Goal: Task Accomplishment & Management: Manage account settings

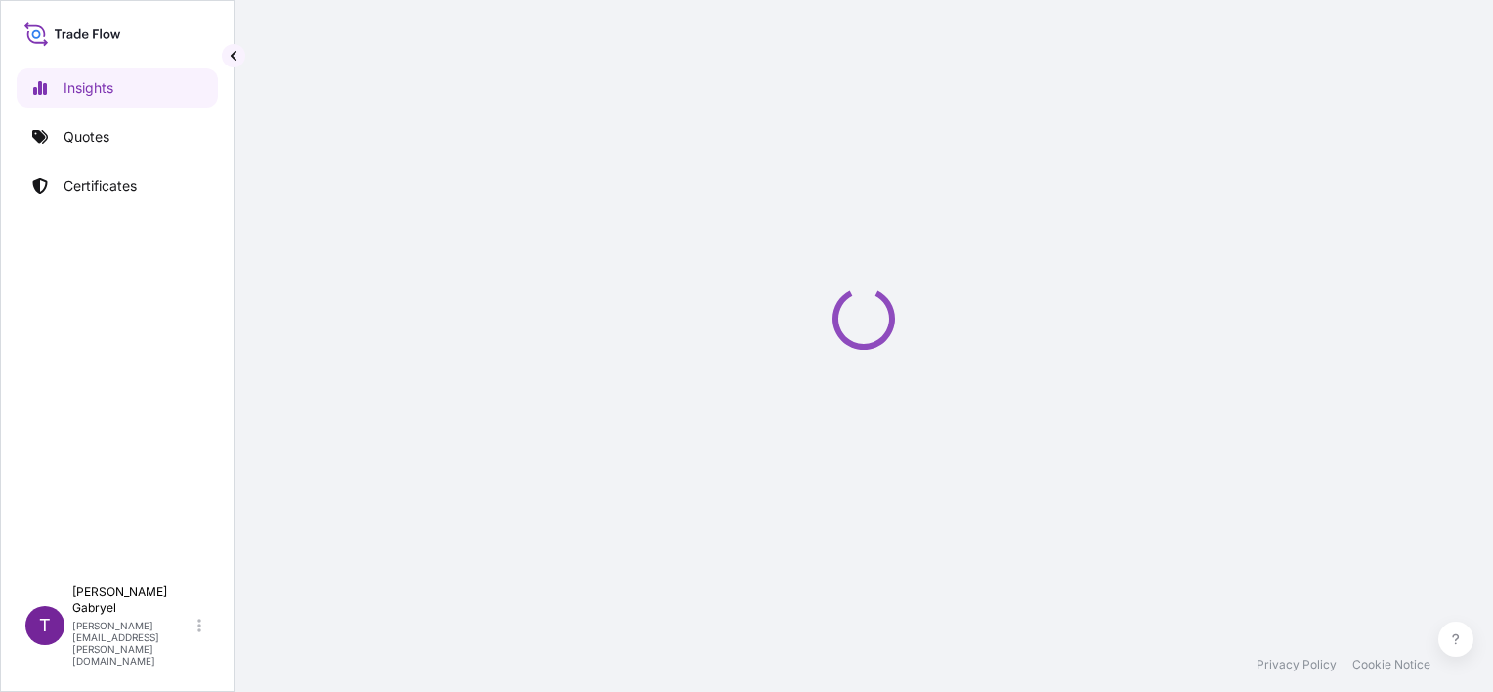
select select "2025"
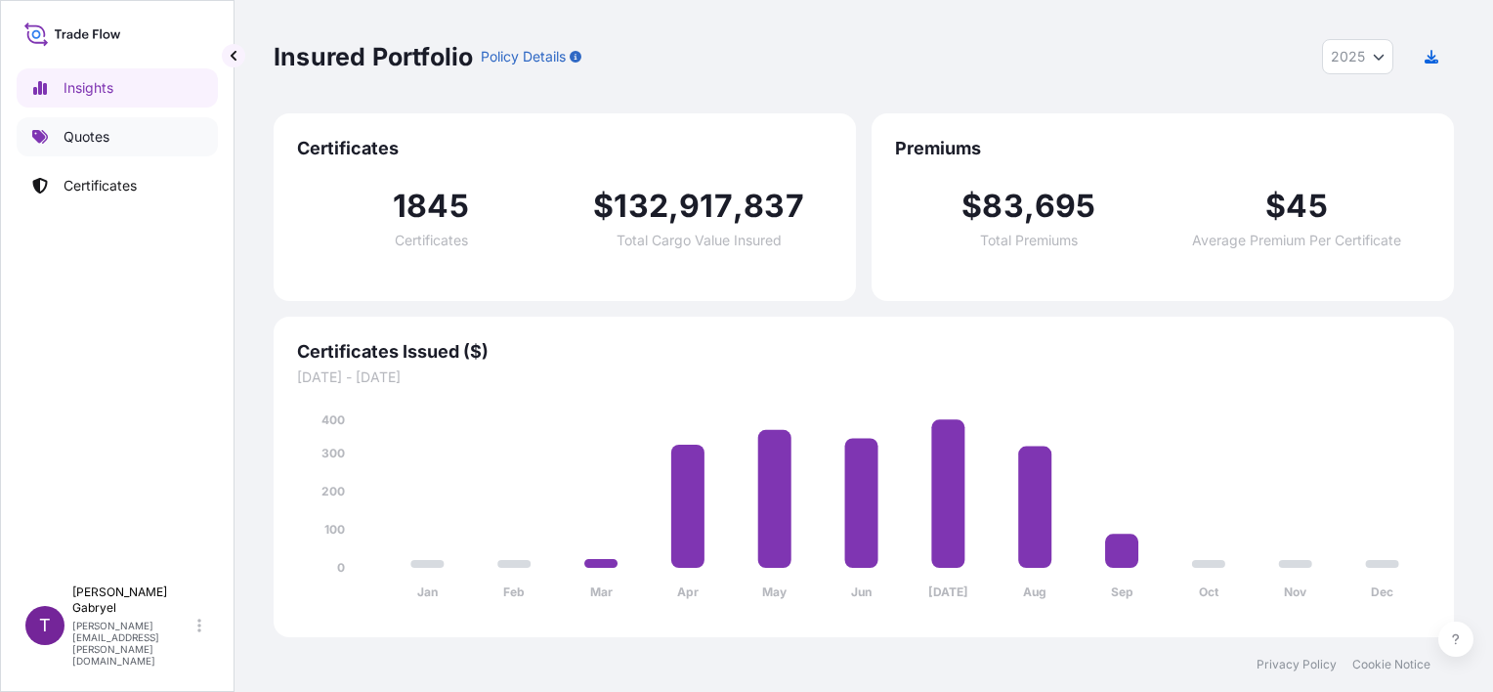
click at [125, 137] on link "Quotes" at bounding box center [117, 136] width 201 height 39
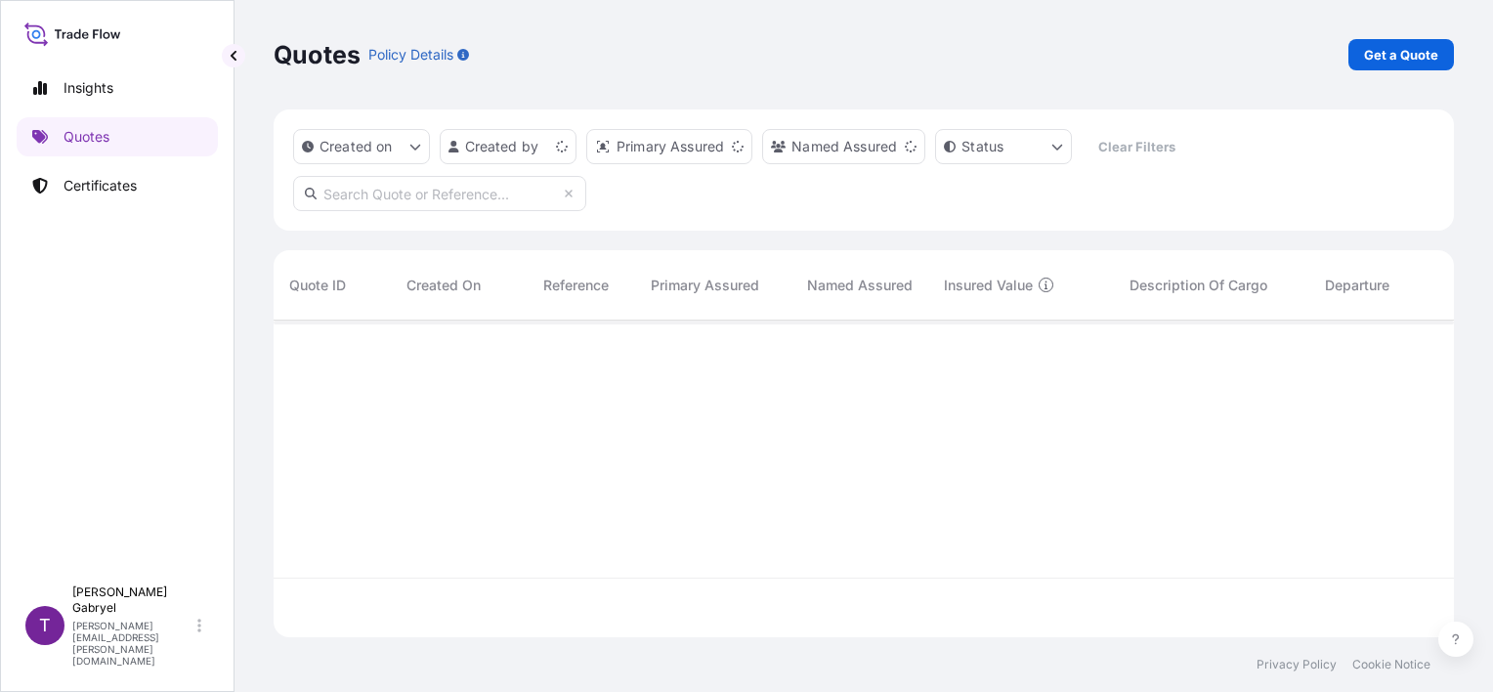
scroll to position [313, 1164]
click at [1388, 58] on p "Get a Quote" at bounding box center [1401, 55] width 74 height 20
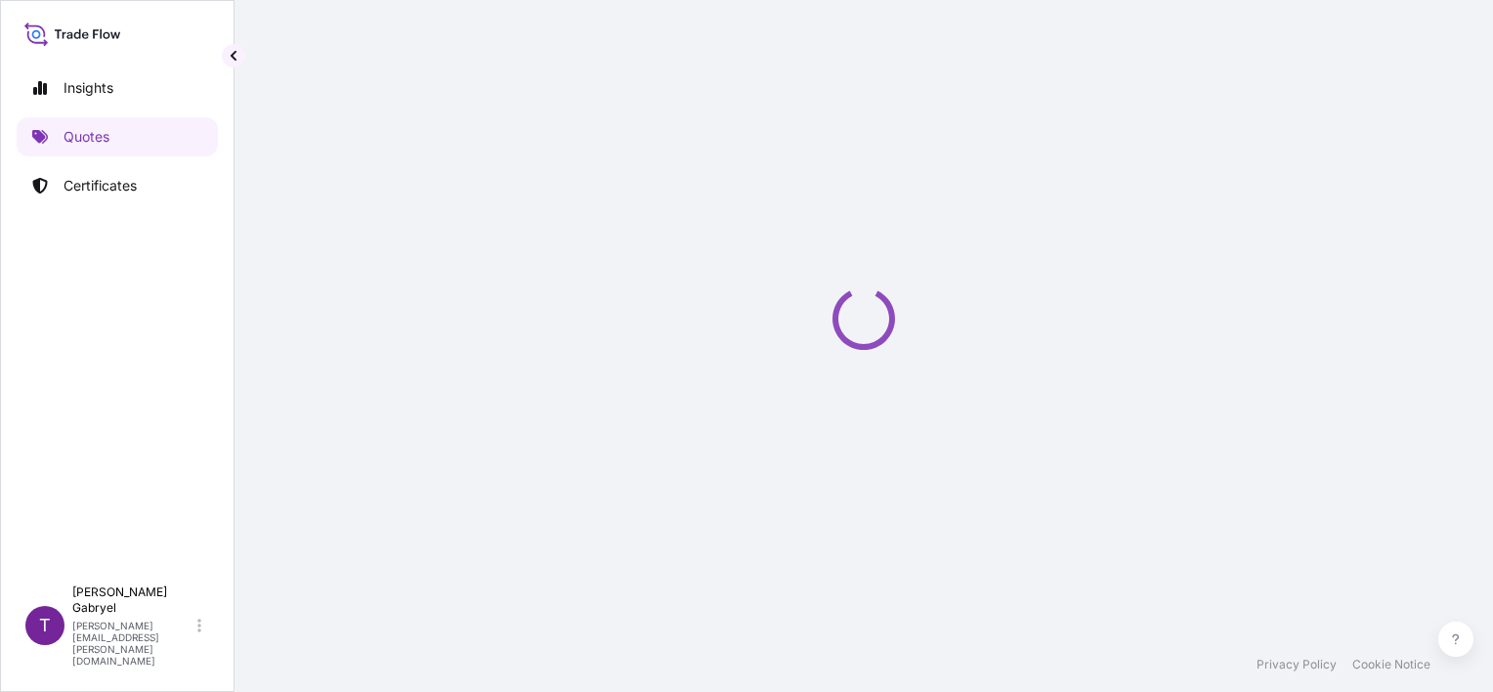
select select "Sea"
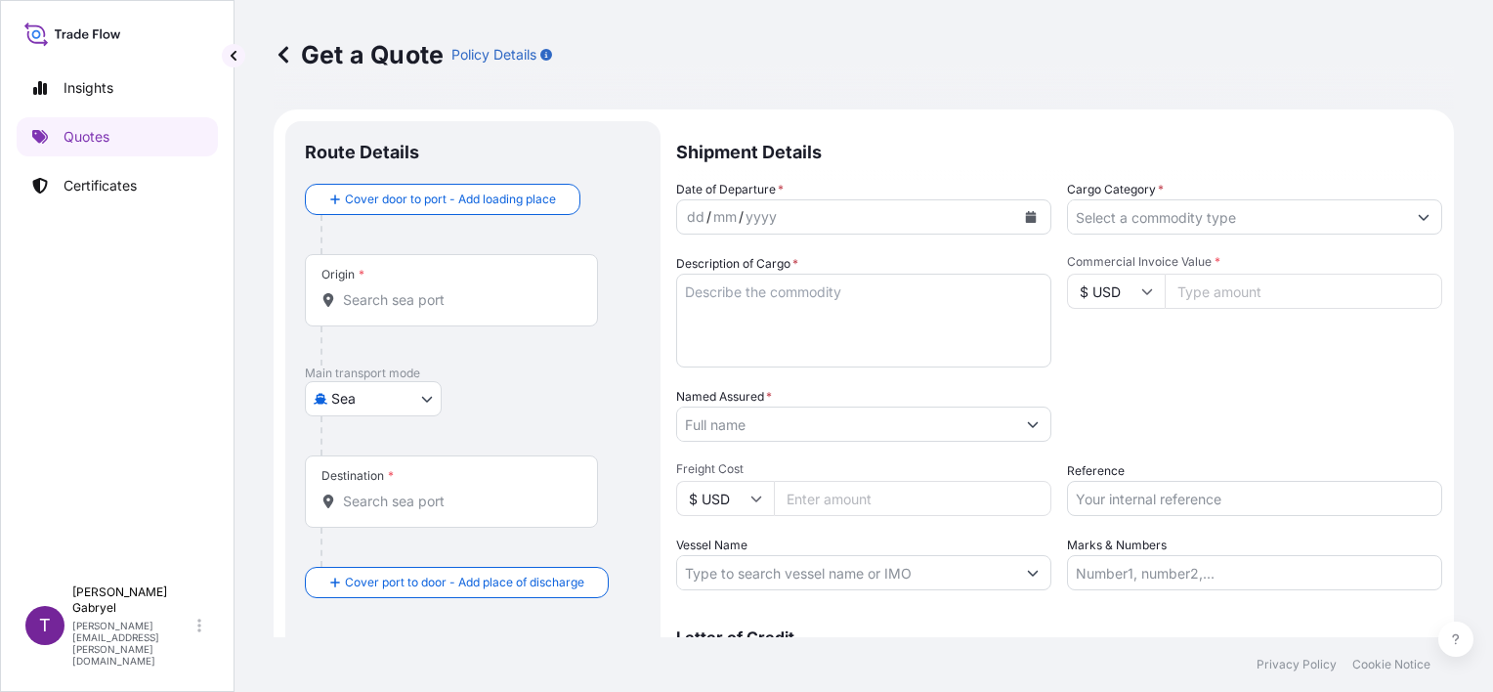
scroll to position [31, 0]
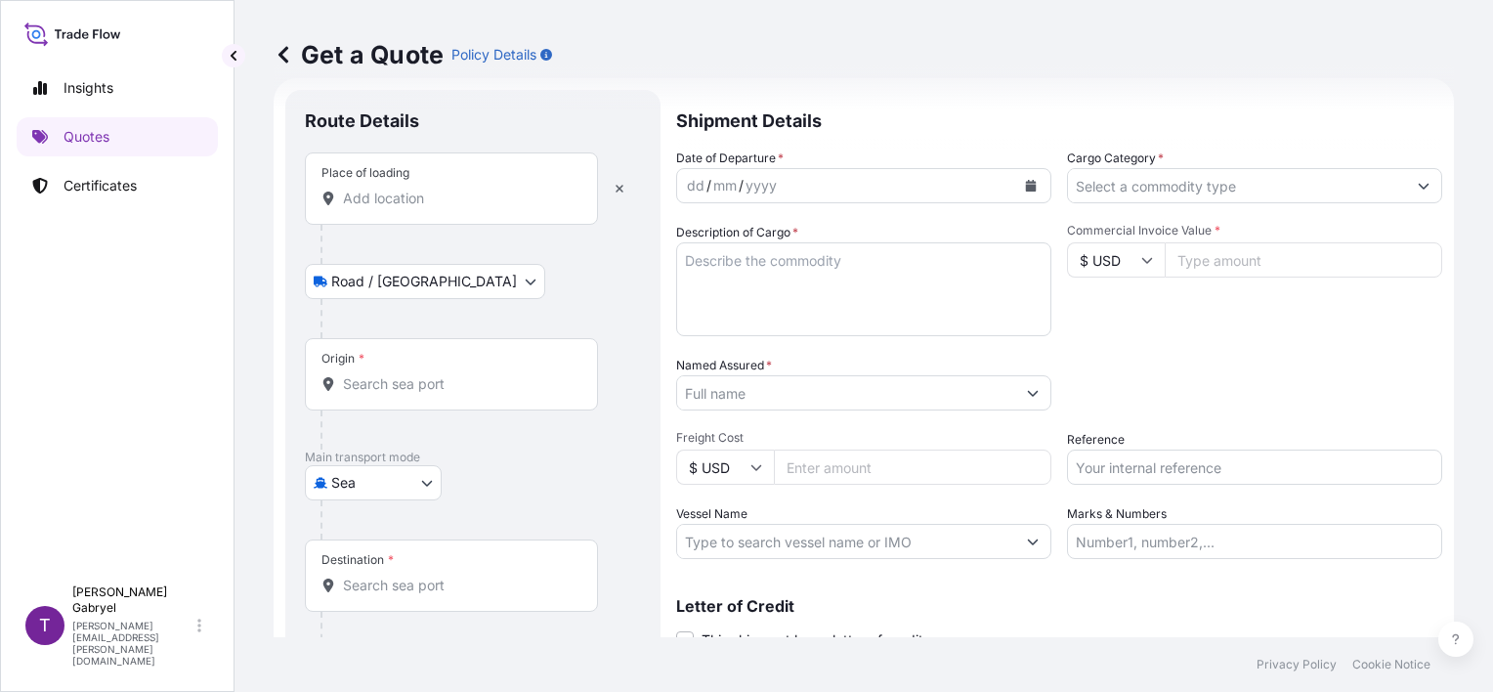
click at [405, 196] on input "Place of loading" at bounding box center [458, 199] width 231 height 20
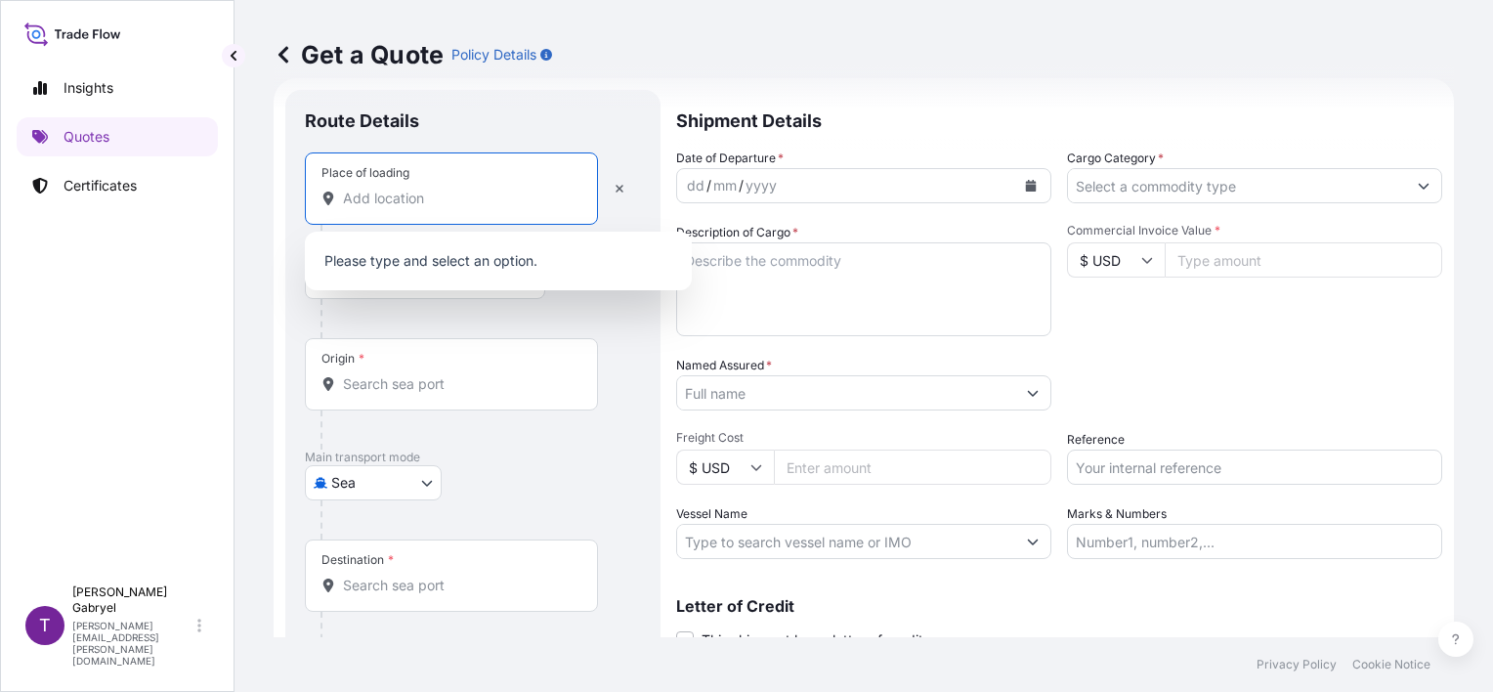
paste input "ŁĘŻYCE"
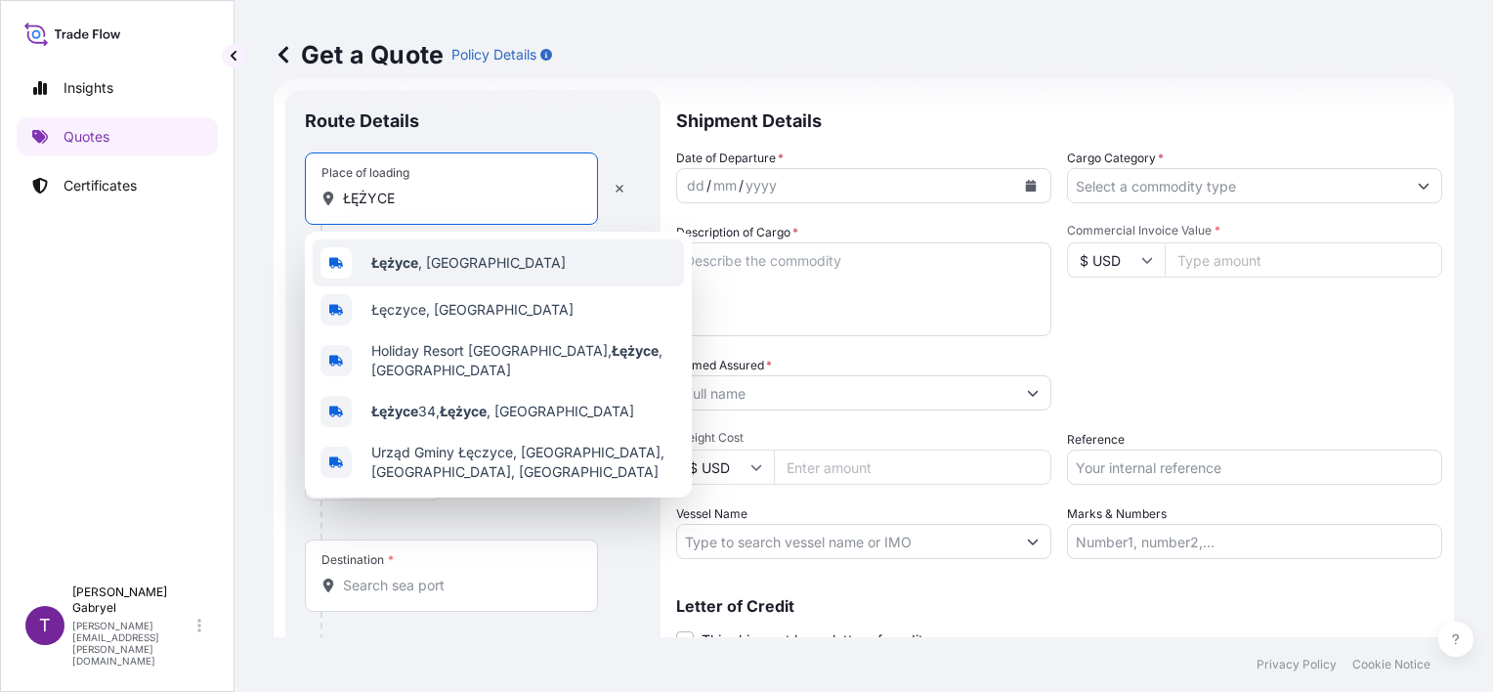
click at [422, 267] on span "Łężyce , [GEOGRAPHIC_DATA]" at bounding box center [468, 263] width 194 height 20
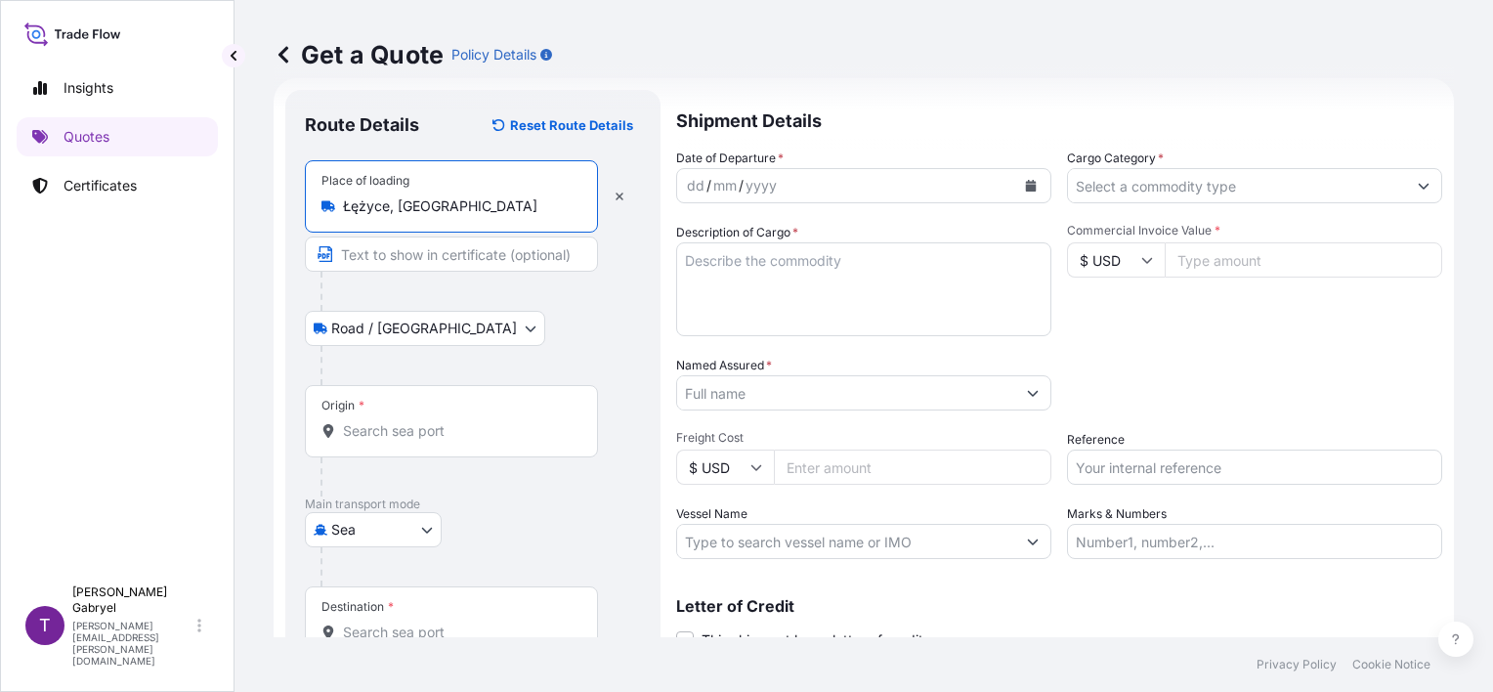
type input "Łężyce, [GEOGRAPHIC_DATA]"
click at [364, 411] on div "Origin *" at bounding box center [451, 421] width 293 height 72
click at [364, 421] on input "Origin *" at bounding box center [458, 431] width 231 height 20
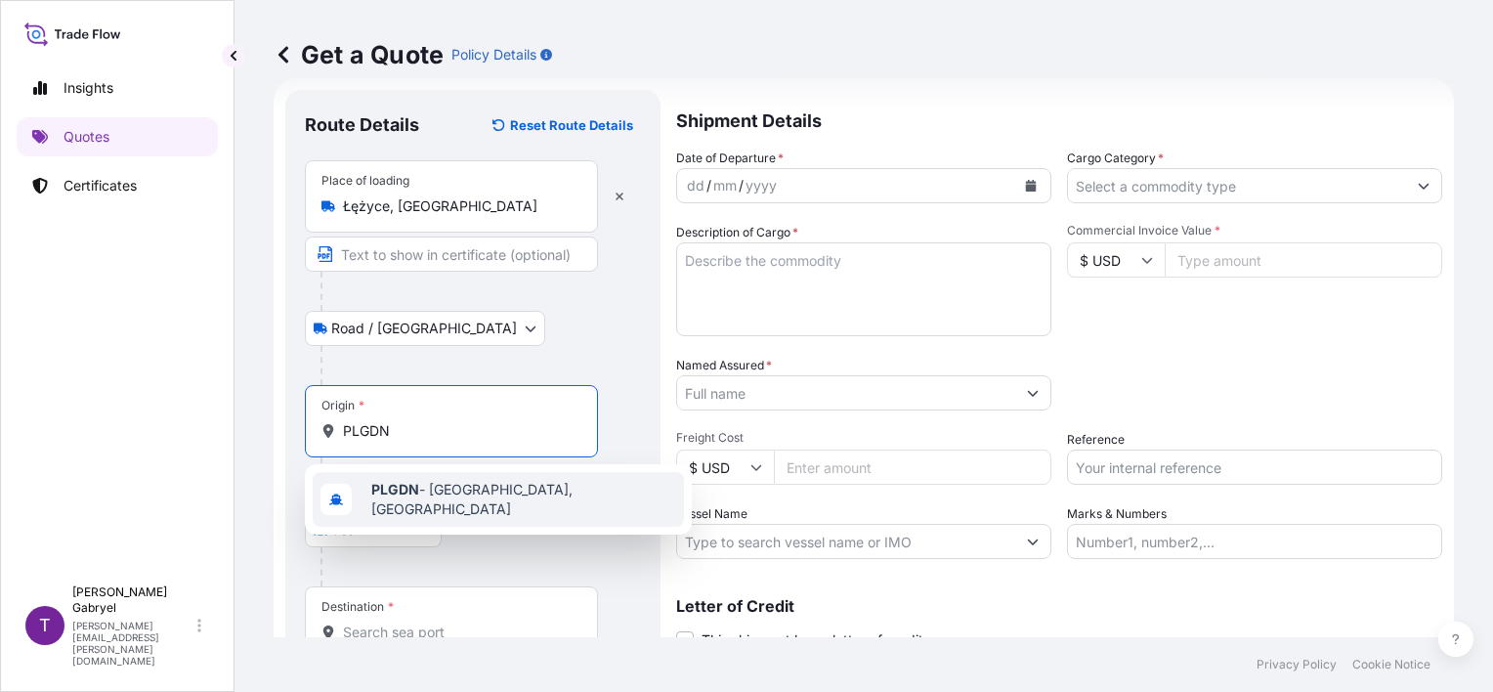
click at [434, 484] on span "PLGDN - [GEOGRAPHIC_DATA], [GEOGRAPHIC_DATA]" at bounding box center [523, 499] width 305 height 39
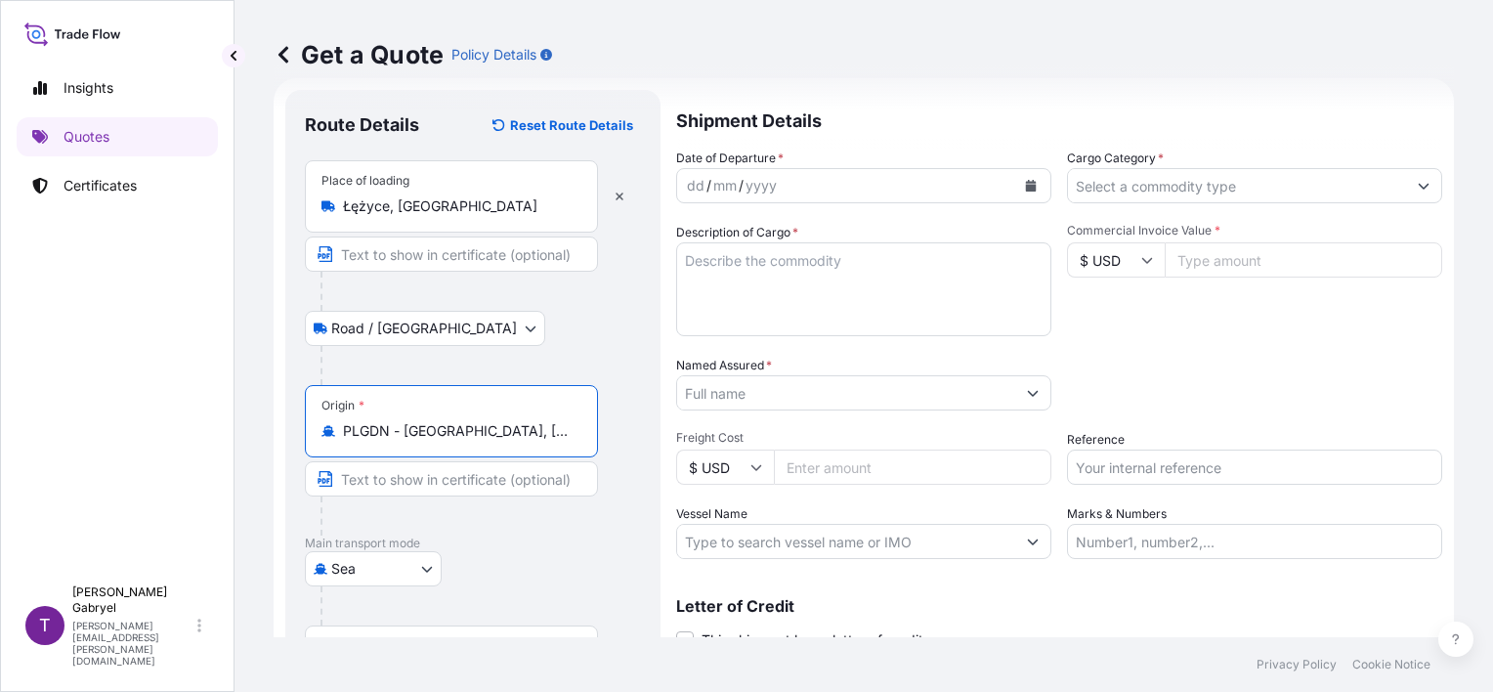
type input "PLGDN - [GEOGRAPHIC_DATA], [GEOGRAPHIC_DATA]"
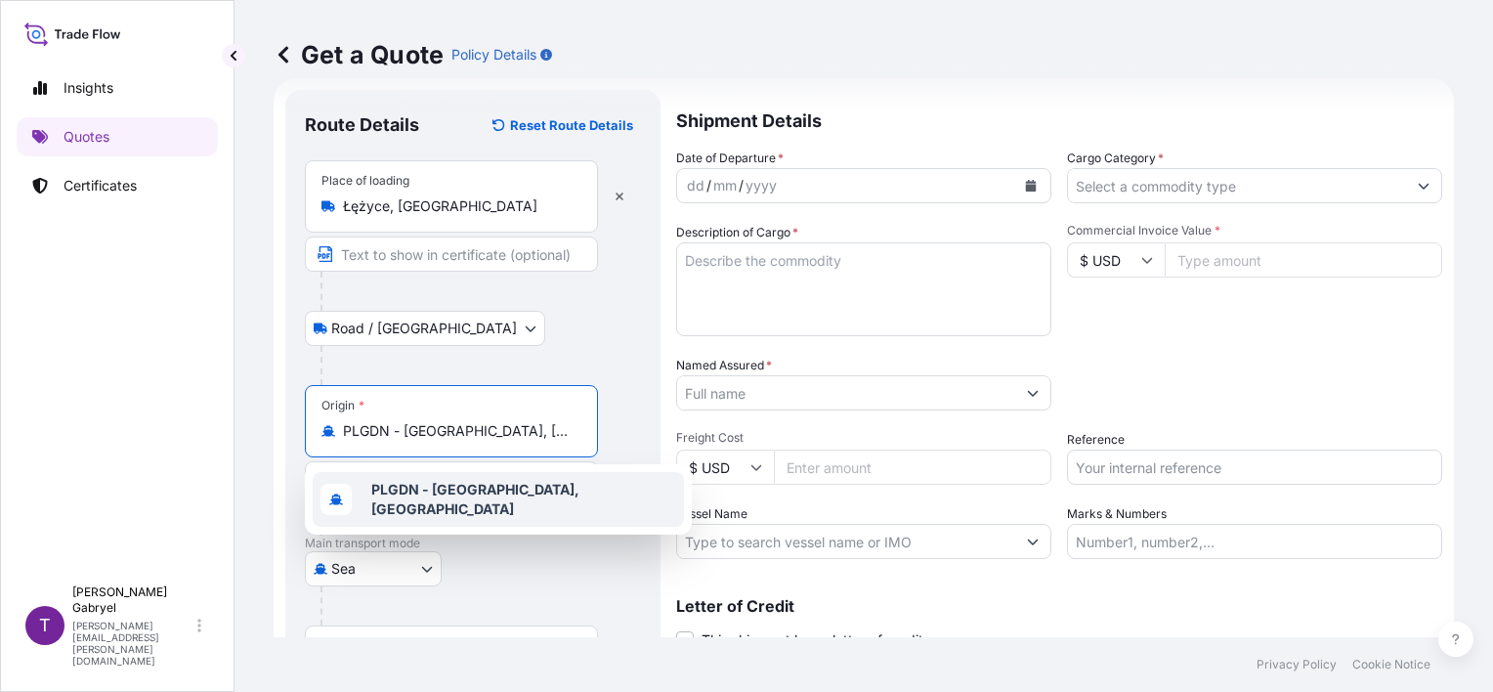
click at [399, 496] on b "PLGDN - [GEOGRAPHIC_DATA], [GEOGRAPHIC_DATA]" at bounding box center [475, 499] width 208 height 36
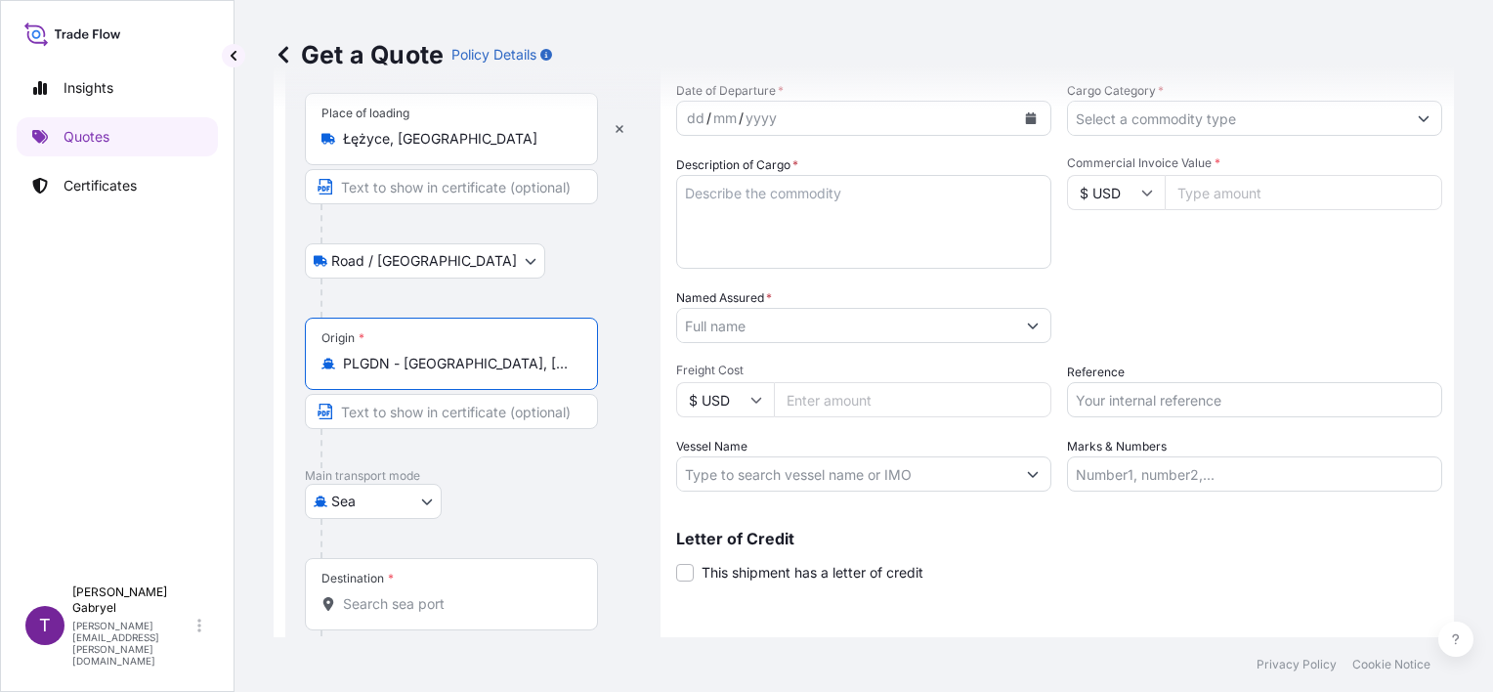
scroll to position [191, 0]
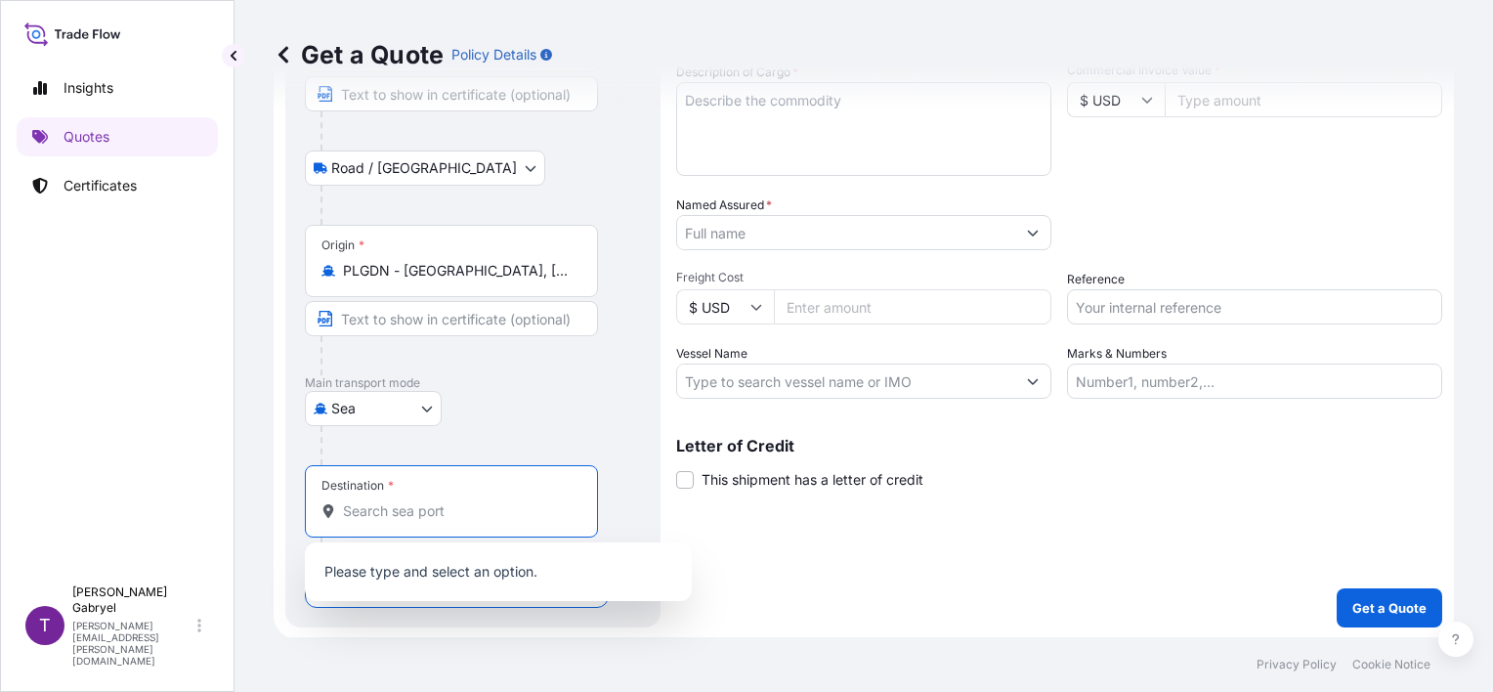
click at [414, 507] on input "Destination *" at bounding box center [458, 511] width 231 height 20
paste input "Piraeus"
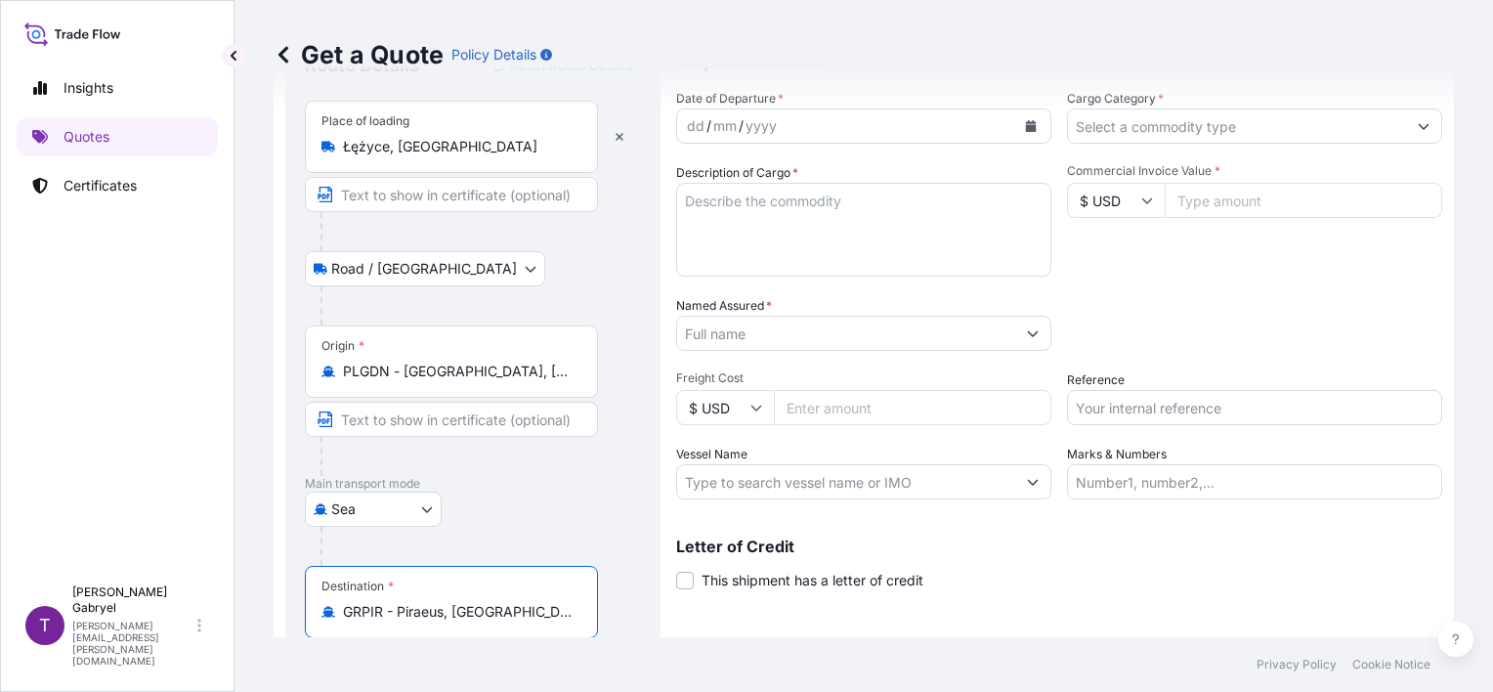
scroll to position [0, 0]
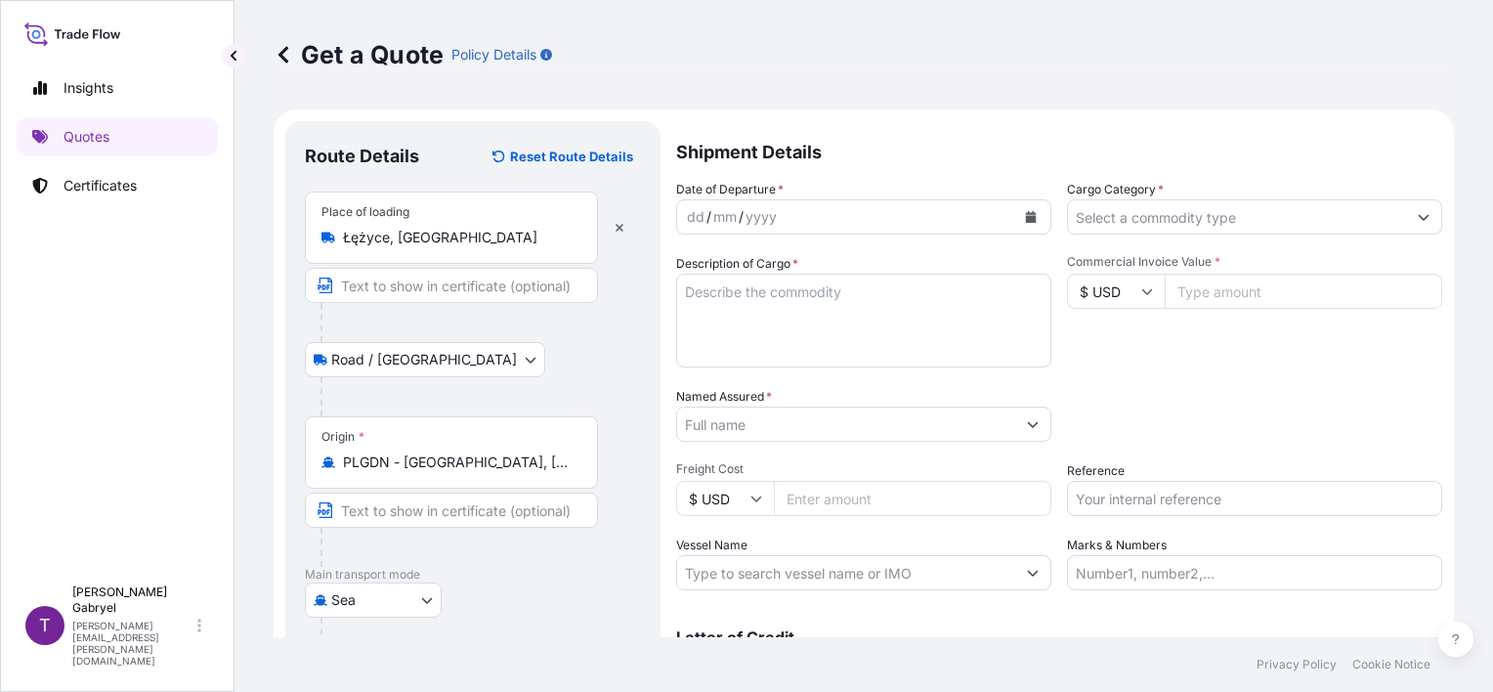
type input "GRPIR - Piraeus, [GEOGRAPHIC_DATA]"
click at [1176, 219] on input "Cargo Category *" at bounding box center [1237, 216] width 338 height 35
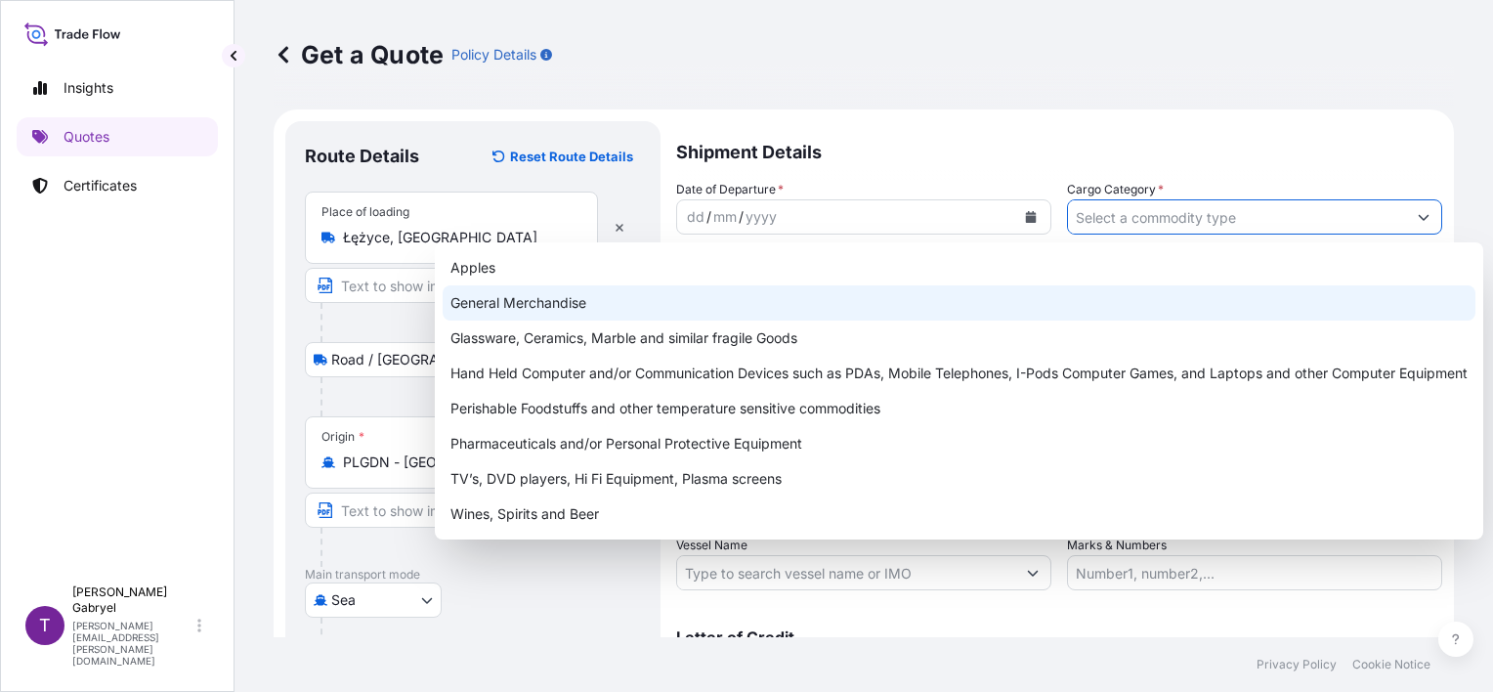
click at [1030, 299] on div "General Merchandise" at bounding box center [958, 302] width 1032 height 35
type input "General Merchandise"
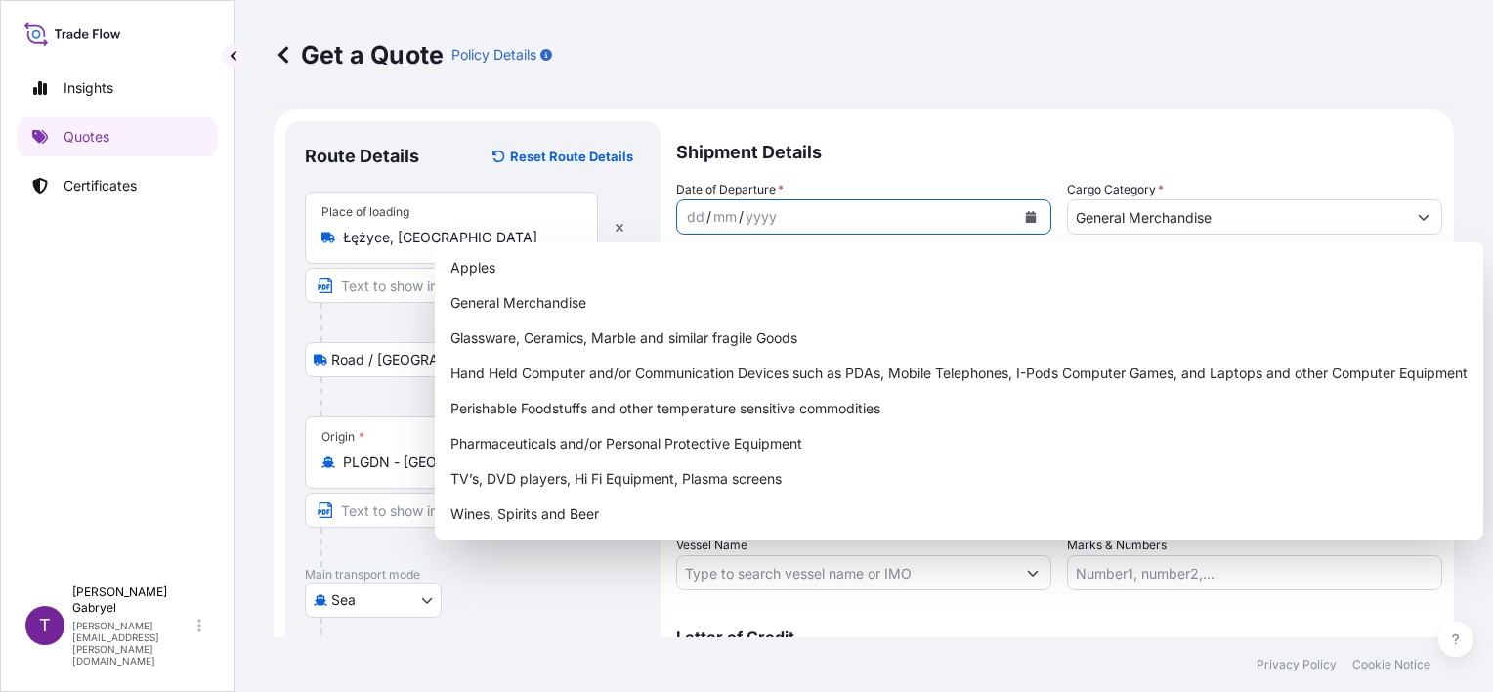
click at [1026, 219] on icon "Calendar" at bounding box center [1031, 217] width 11 height 12
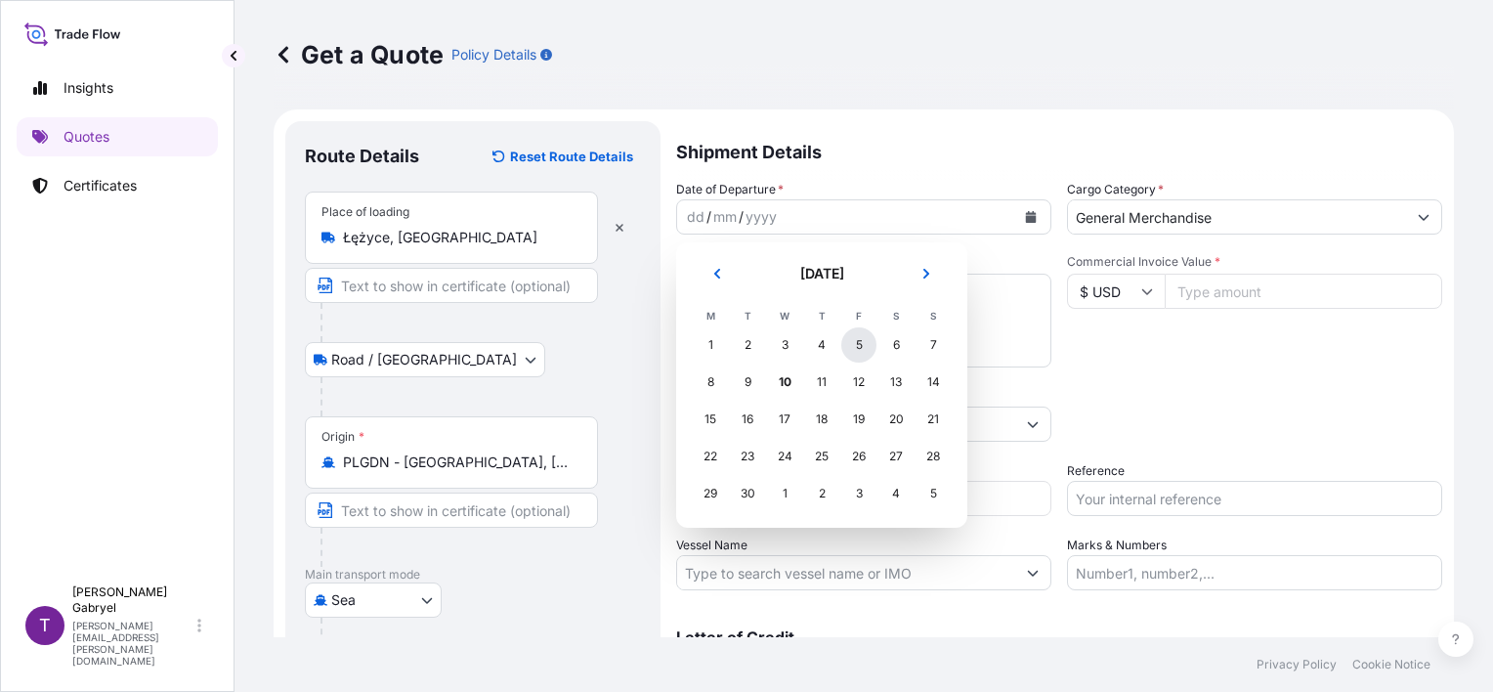
click at [863, 352] on div "5" at bounding box center [858, 344] width 35 height 35
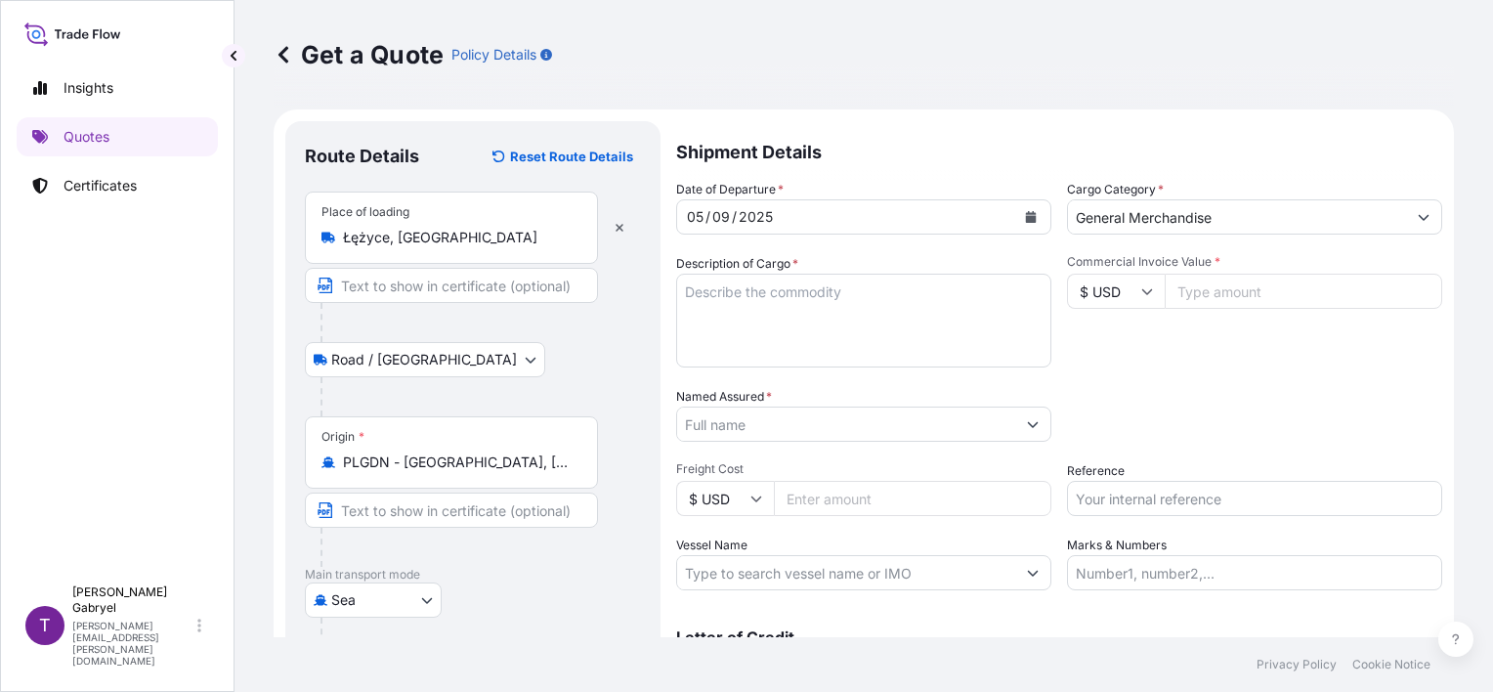
click at [842, 301] on textarea "Description of Cargo *" at bounding box center [863, 320] width 375 height 94
click at [892, 319] on textarea "Description of Cargo *" at bounding box center [863, 320] width 375 height 94
paste textarea "CAR WIPERS FACE PROTECTION SCARF MICROFIBER TOWELS"
click at [910, 359] on textarea "CAR WIPERS FACE PROTECTION SCARF MICROFIBER TOWELS GROSS WEIGHT:" at bounding box center [863, 320] width 375 height 94
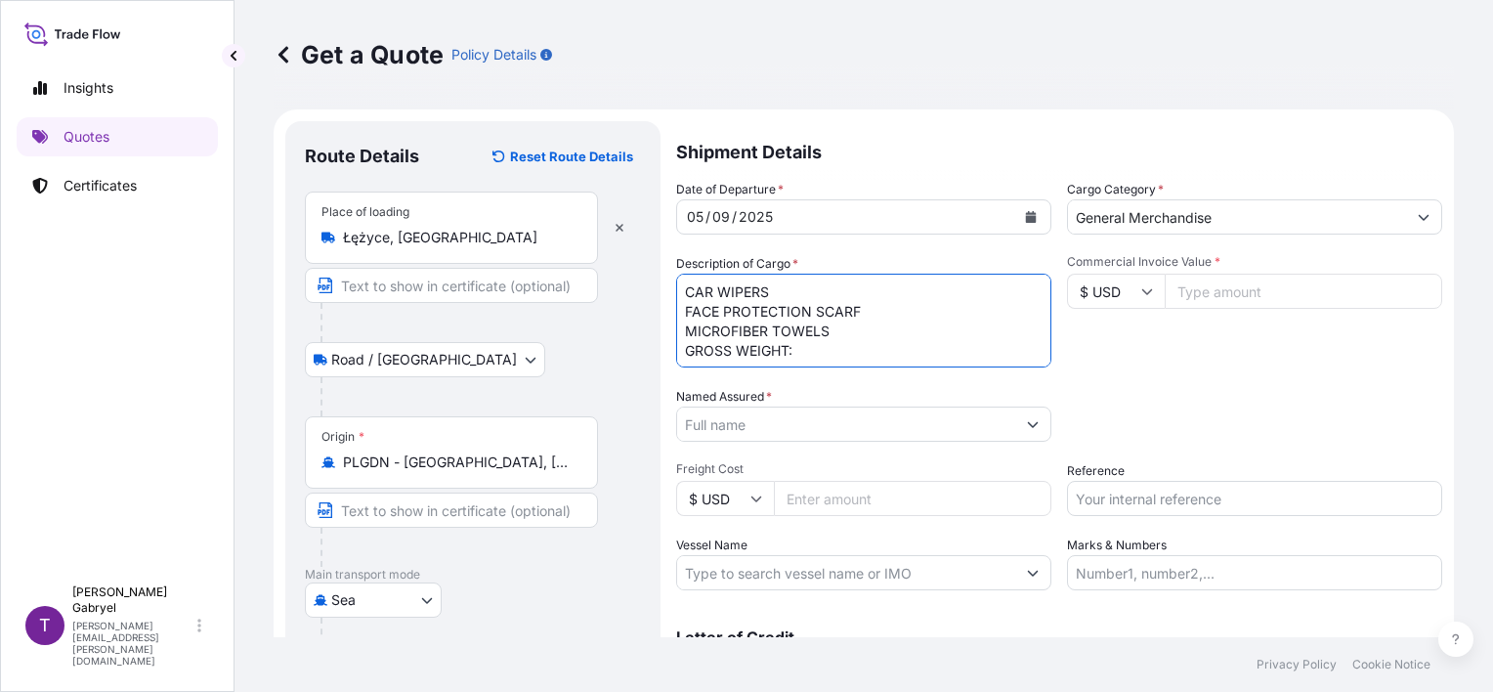
paste textarea "3801.700"
click at [822, 361] on textarea "CAR WIPERS FACE PROTECTION SCARF MICROFIBER TOWELS GROSS WEIGHT: 3801.700 KGS Q…" at bounding box center [863, 320] width 375 height 94
paste textarea "17150"
click at [829, 359] on textarea "CAR WIPERS FACE PROTECTION SCARF MICROFIBER TOWELS GROSS WEIGHT: 3801.700 KGS Q…" at bounding box center [863, 320] width 375 height 94
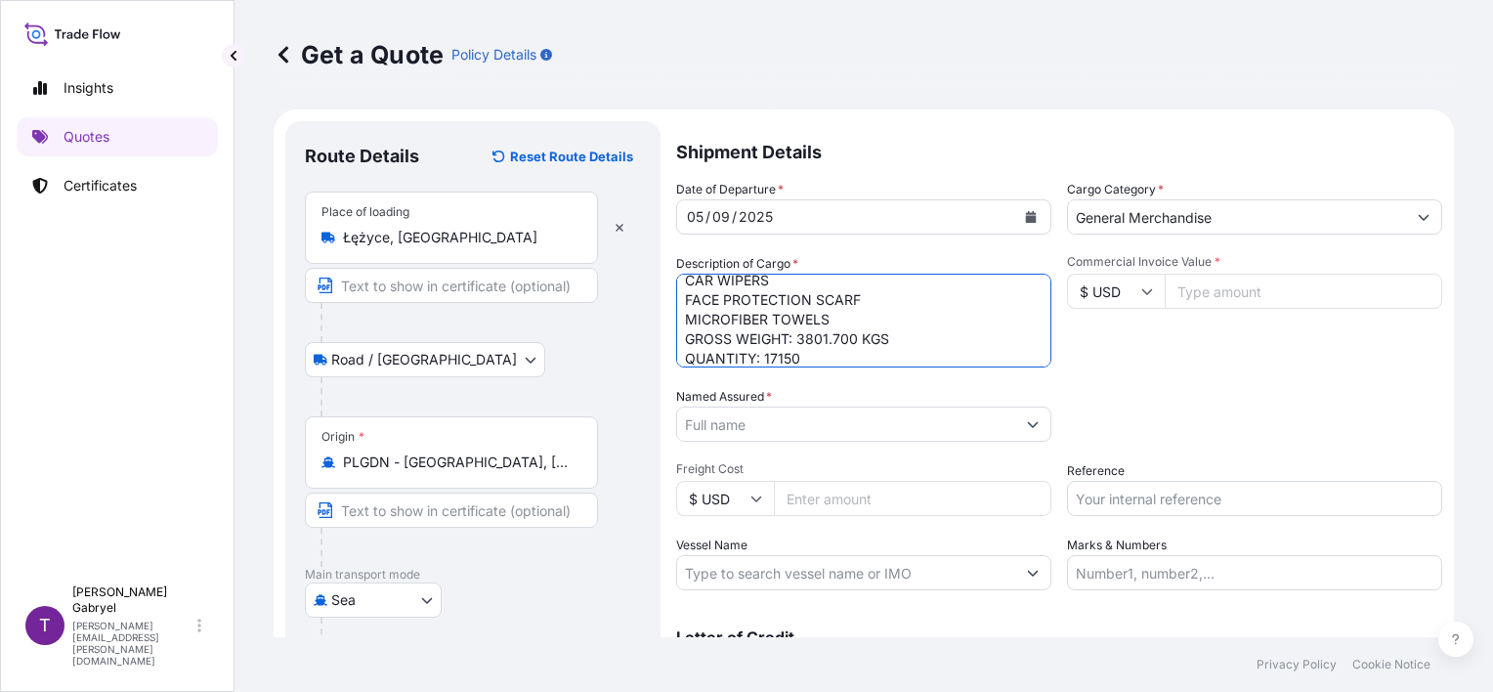
paste textarea "PIECES"
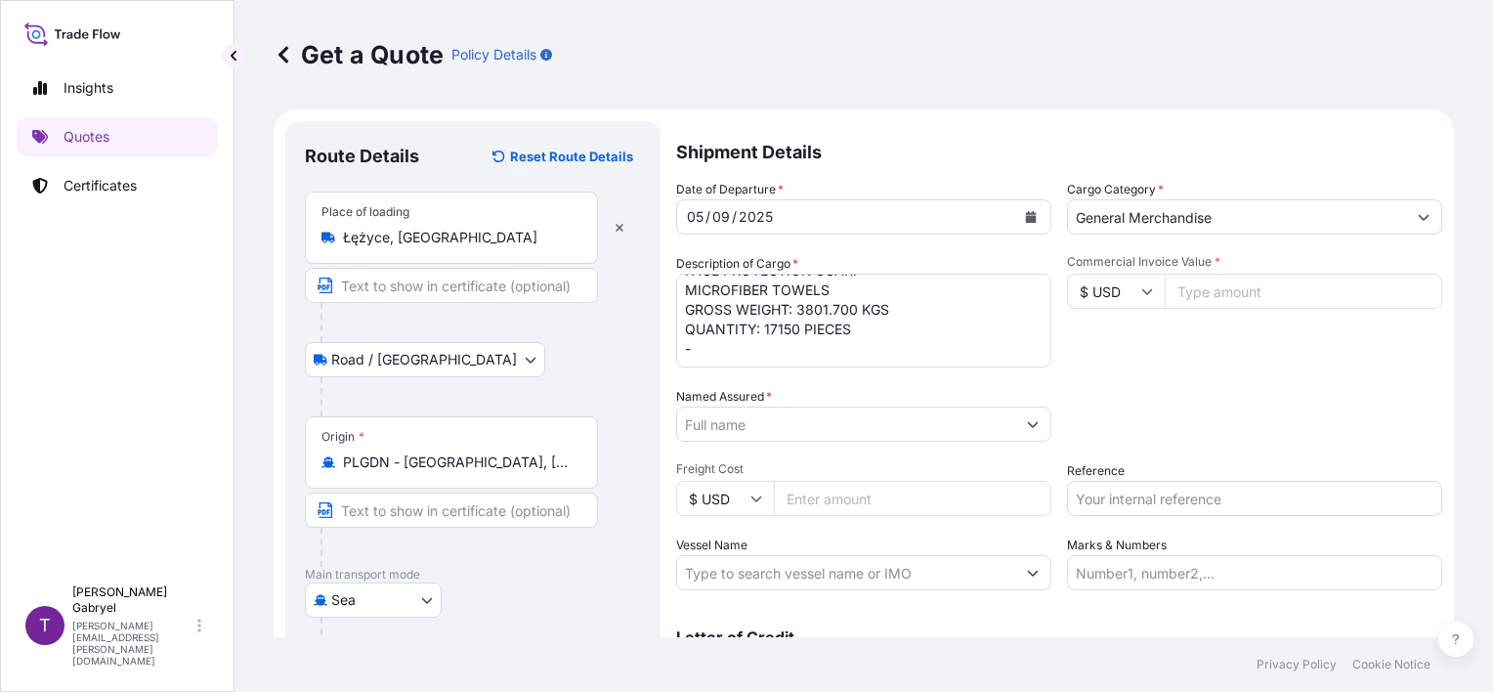
click at [764, 347] on textarea "CAR WIPERS FACE PROTECTION SCARF MICROFIBER TOWELS GROSS WEIGHT: 3801.700 KGS Q…" at bounding box center [863, 320] width 375 height 94
click at [766, 349] on textarea "CAR WIPERS FACE PROTECTION SCARF MICROFIBER TOWELS GROSS WEIGHT: 3801.700 KGS Q…" at bounding box center [863, 320] width 375 height 94
paste textarea "HASU1488468"
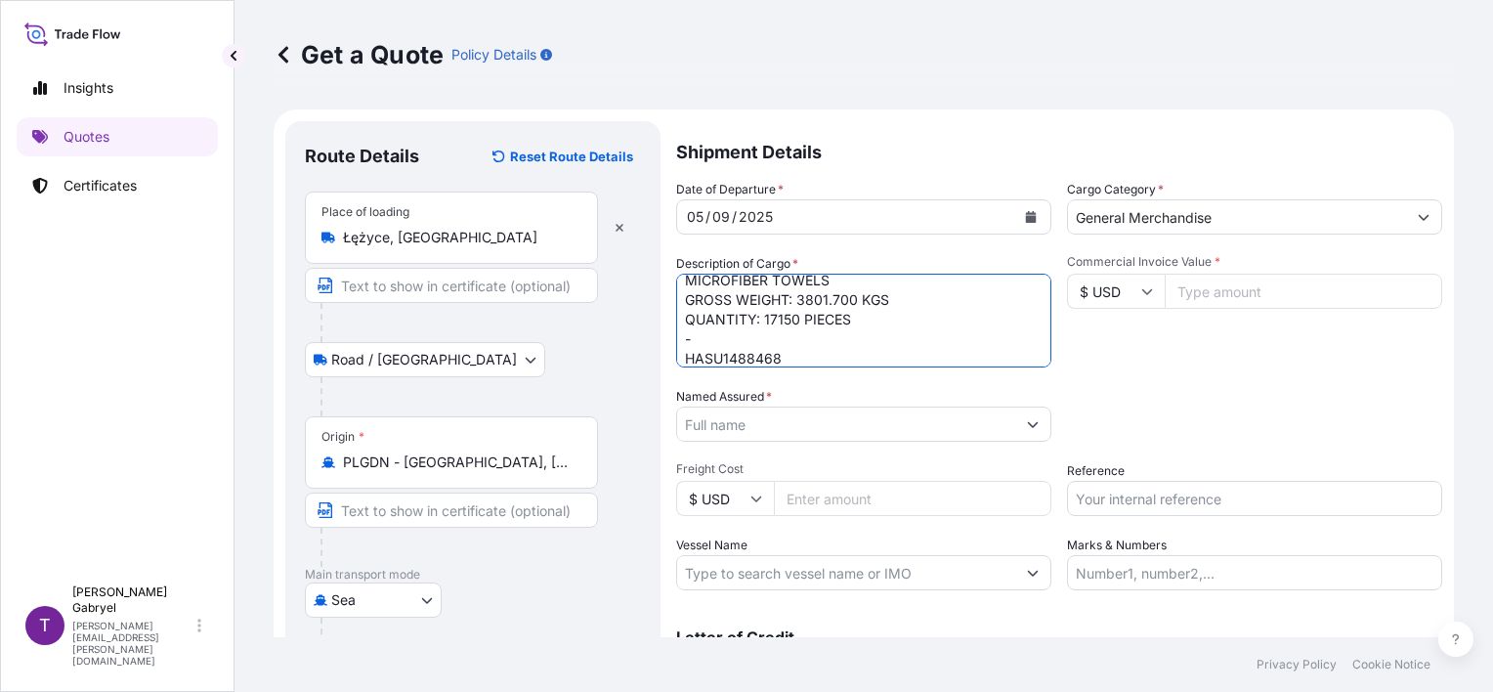
type textarea "CAR WIPERS FACE PROTECTION SCARF MICROFIBER TOWELS GROSS WEIGHT: 3801.700 KGS Q…"
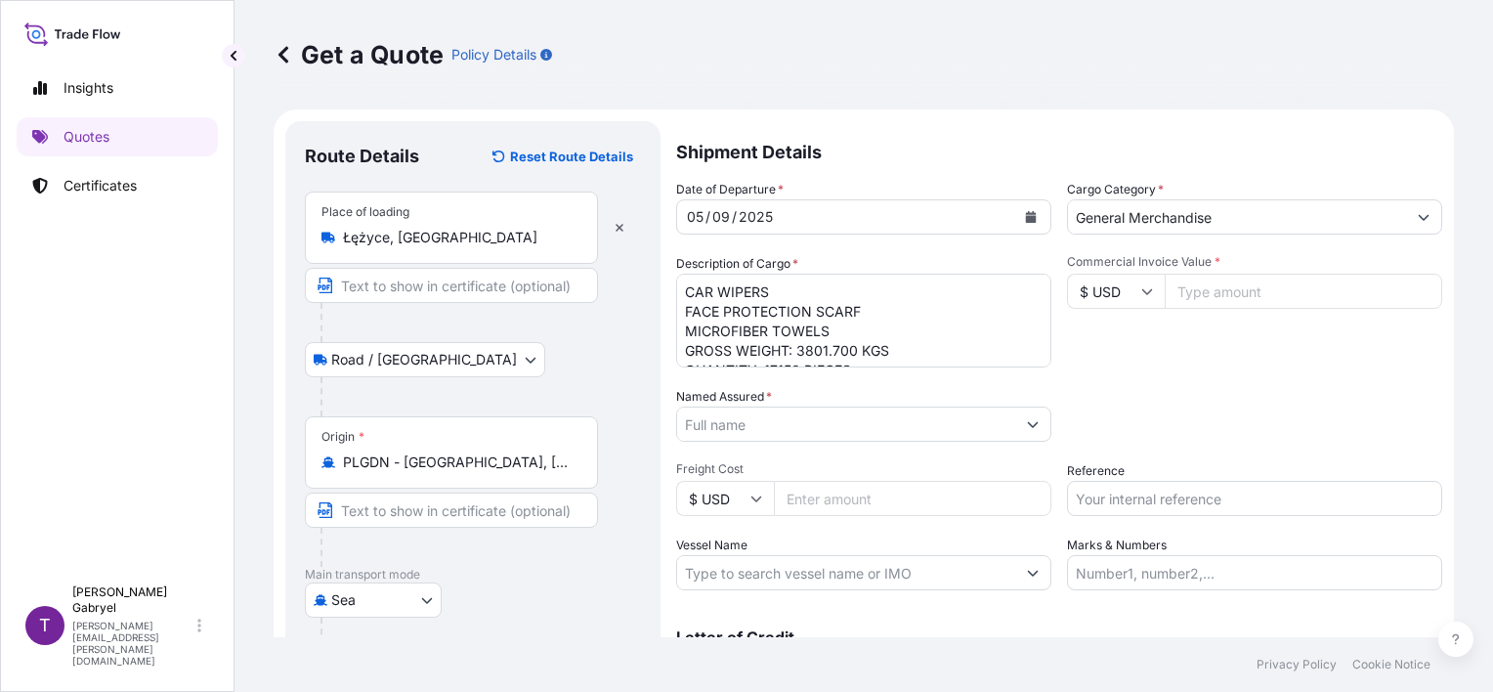
scroll to position [60, 0]
click at [1110, 289] on input "$ USD" at bounding box center [1116, 290] width 98 height 35
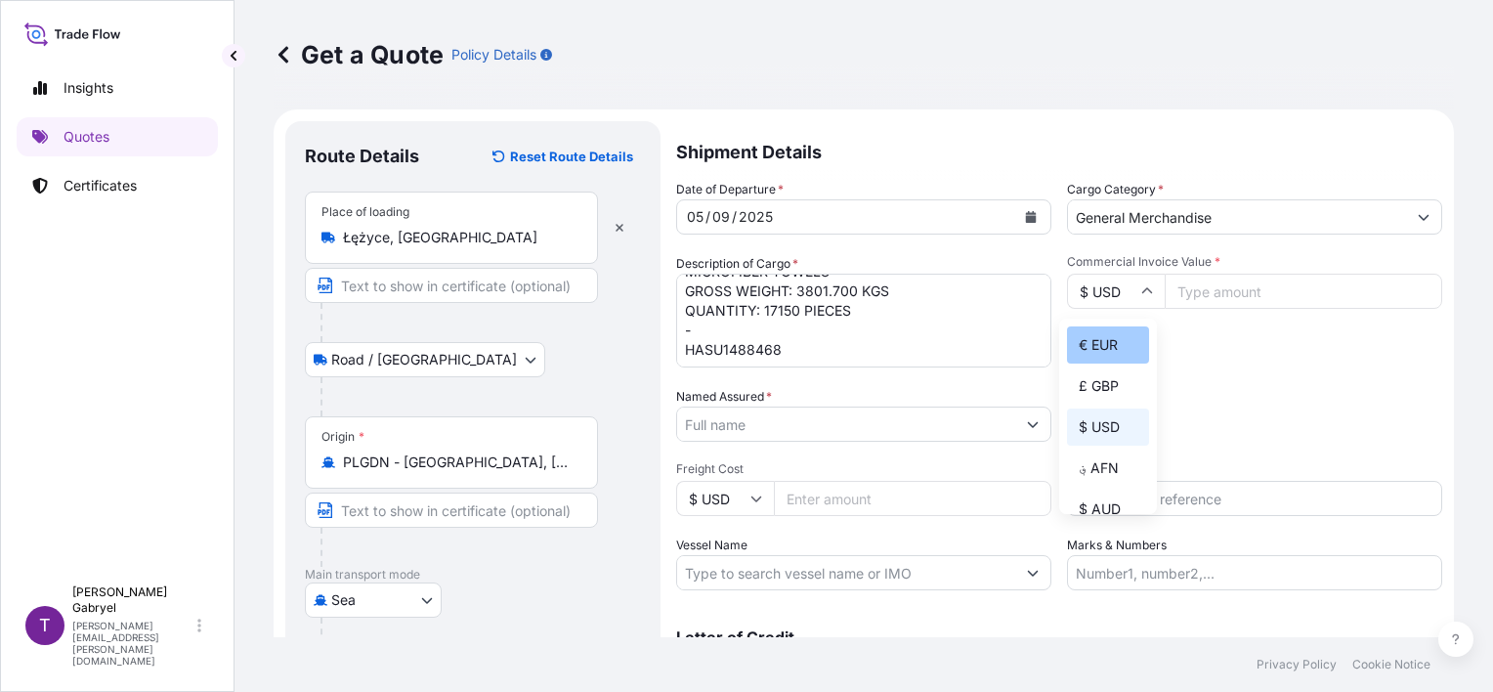
click at [1105, 343] on div "€ EUR" at bounding box center [1108, 344] width 82 height 37
type input "€ EUR"
click at [1221, 289] on input "Commercial Invoice Value *" at bounding box center [1302, 290] width 277 height 35
paste input "32399.00"
type input "32399.0"
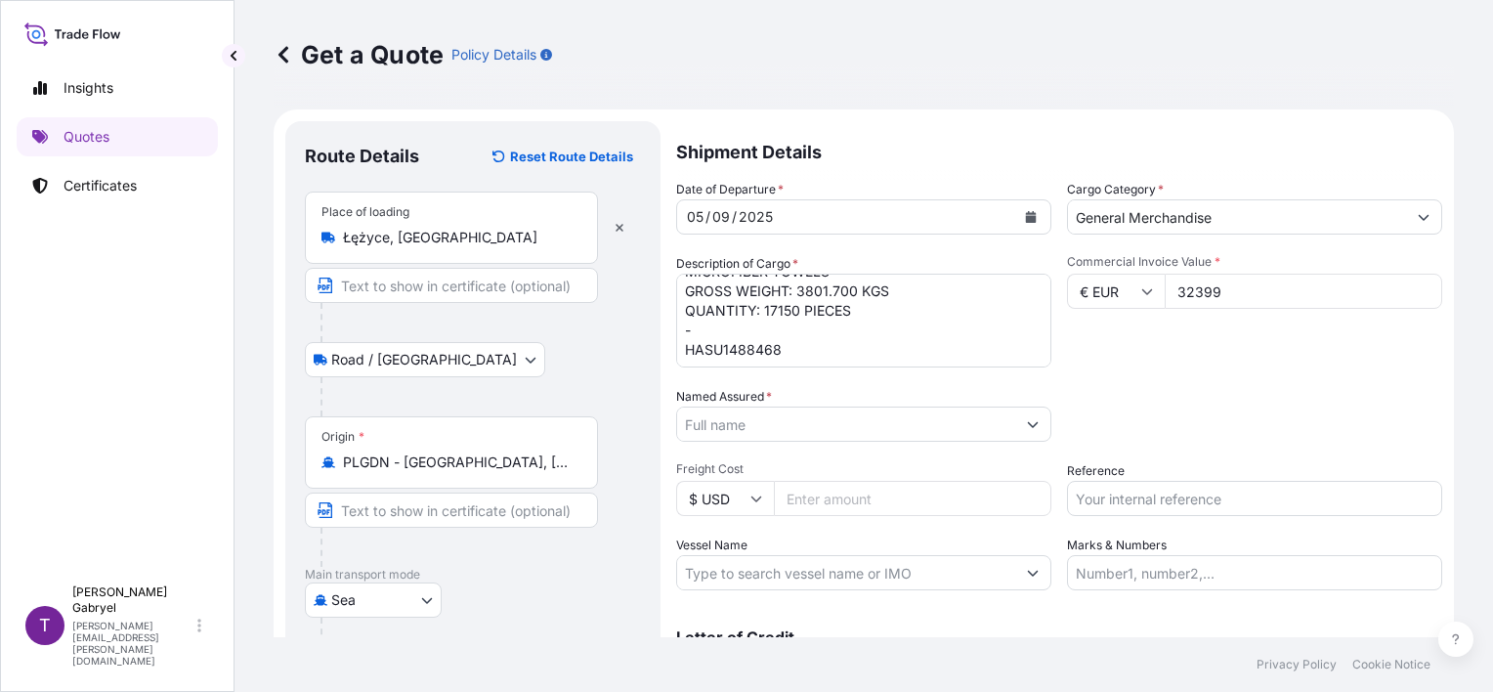
type input "32399"
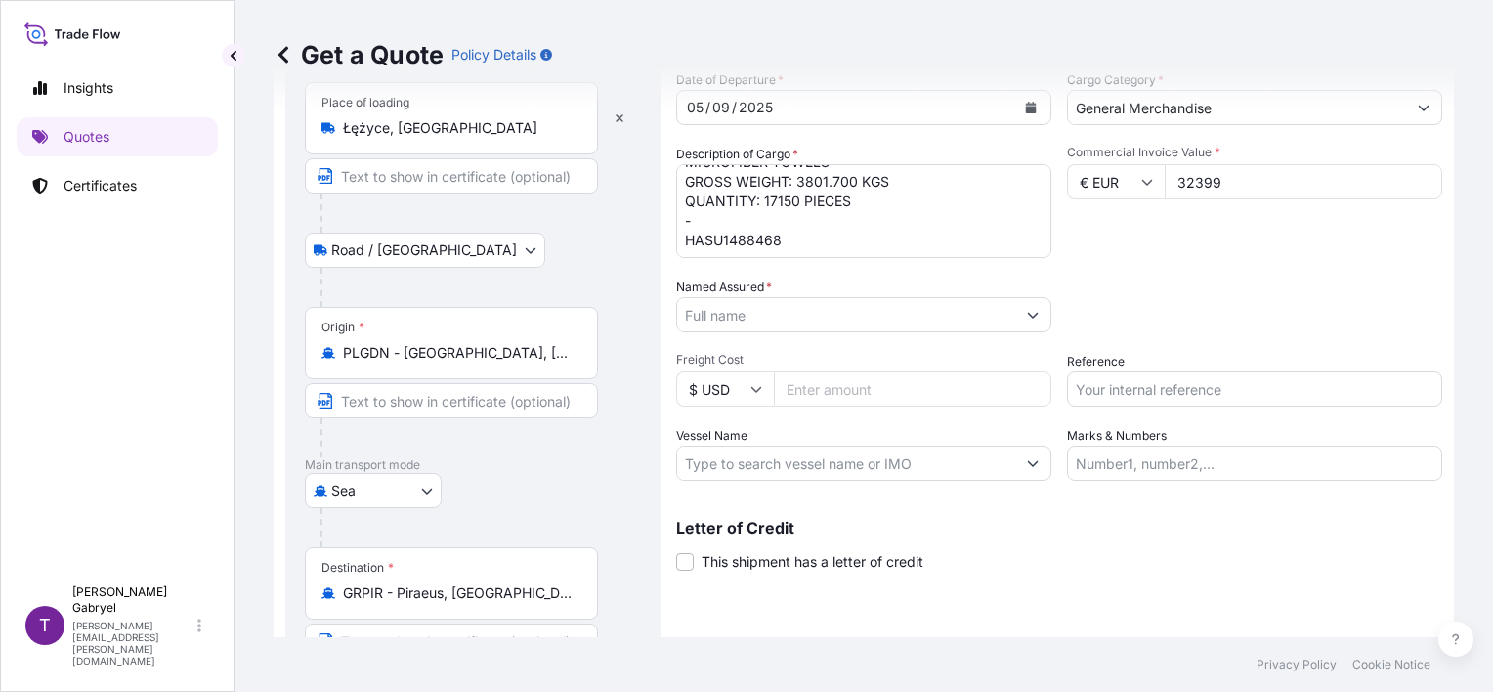
scroll to position [195, 0]
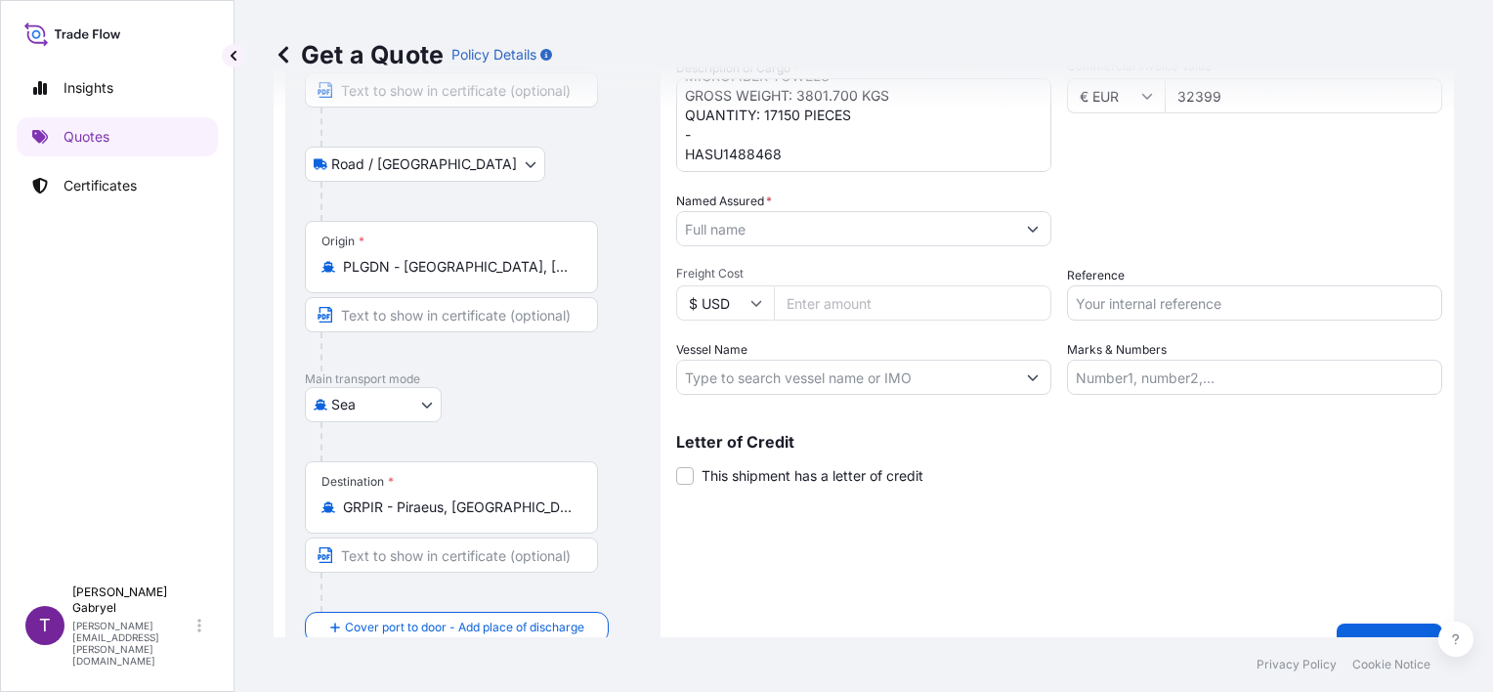
click at [1159, 324] on div "Date of Departure * 05 / 09 / 2025 Cargo Category * General Merchandise Descrip…" at bounding box center [1059, 189] width 766 height 410
click at [1158, 311] on input "Reference" at bounding box center [1254, 302] width 375 height 35
paste input "S02026540"
type input "S02026540"
click at [806, 378] on input "Vessel Name" at bounding box center [846, 376] width 338 height 35
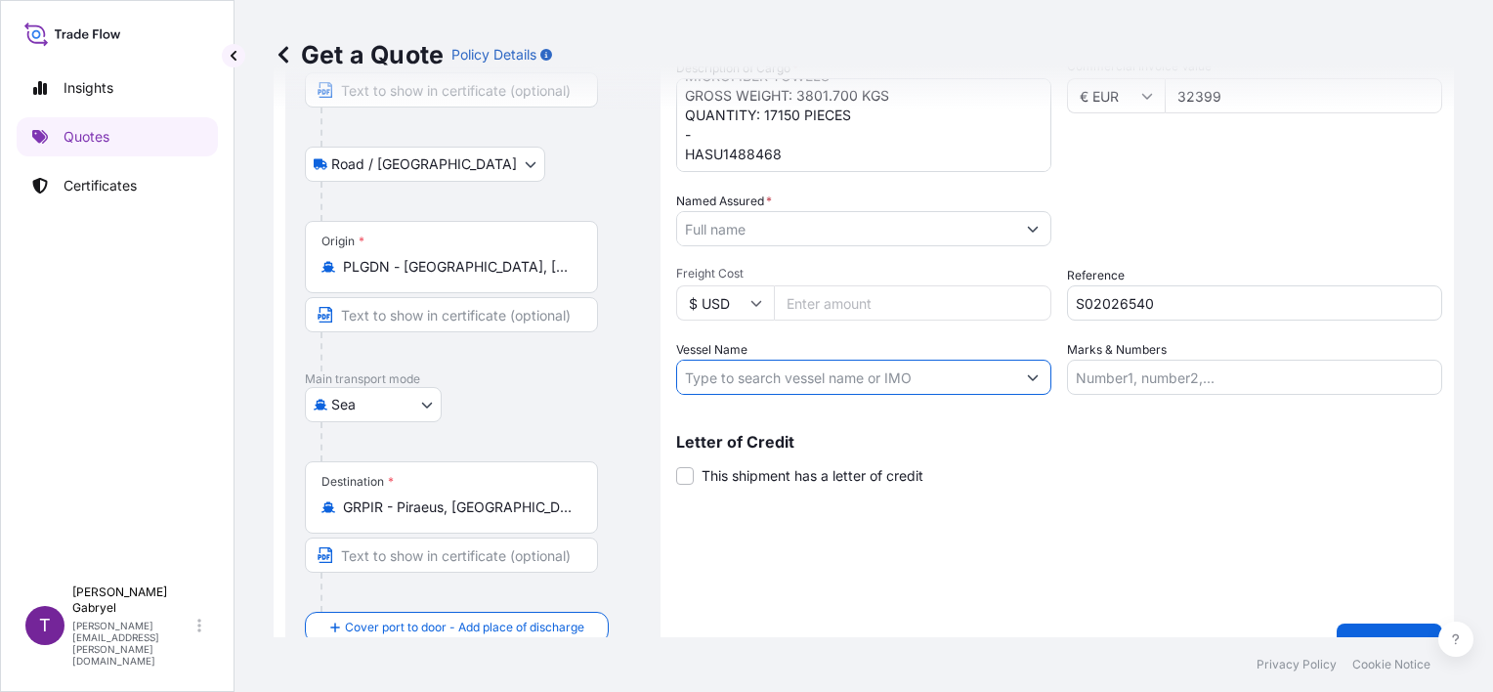
paste input "API BHUM / 537S)"
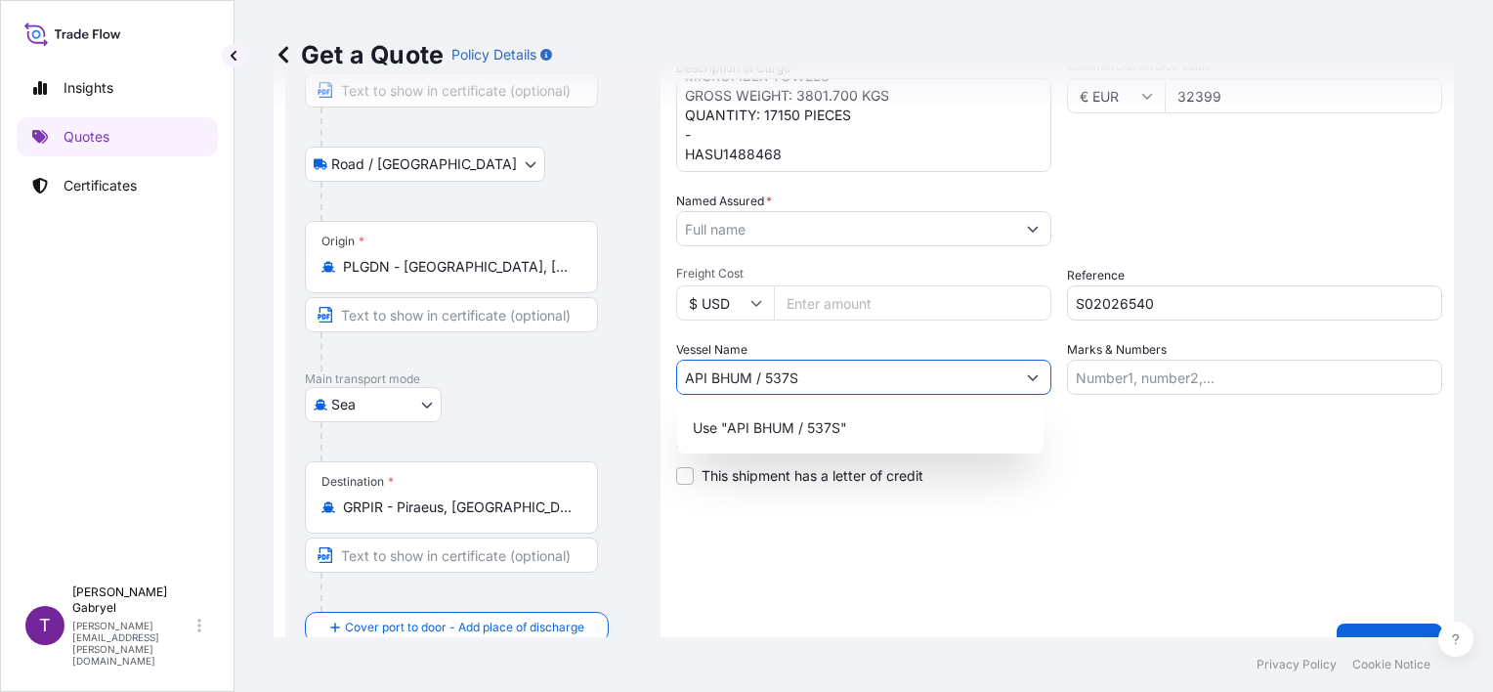
type input "API BHUM / 537S"
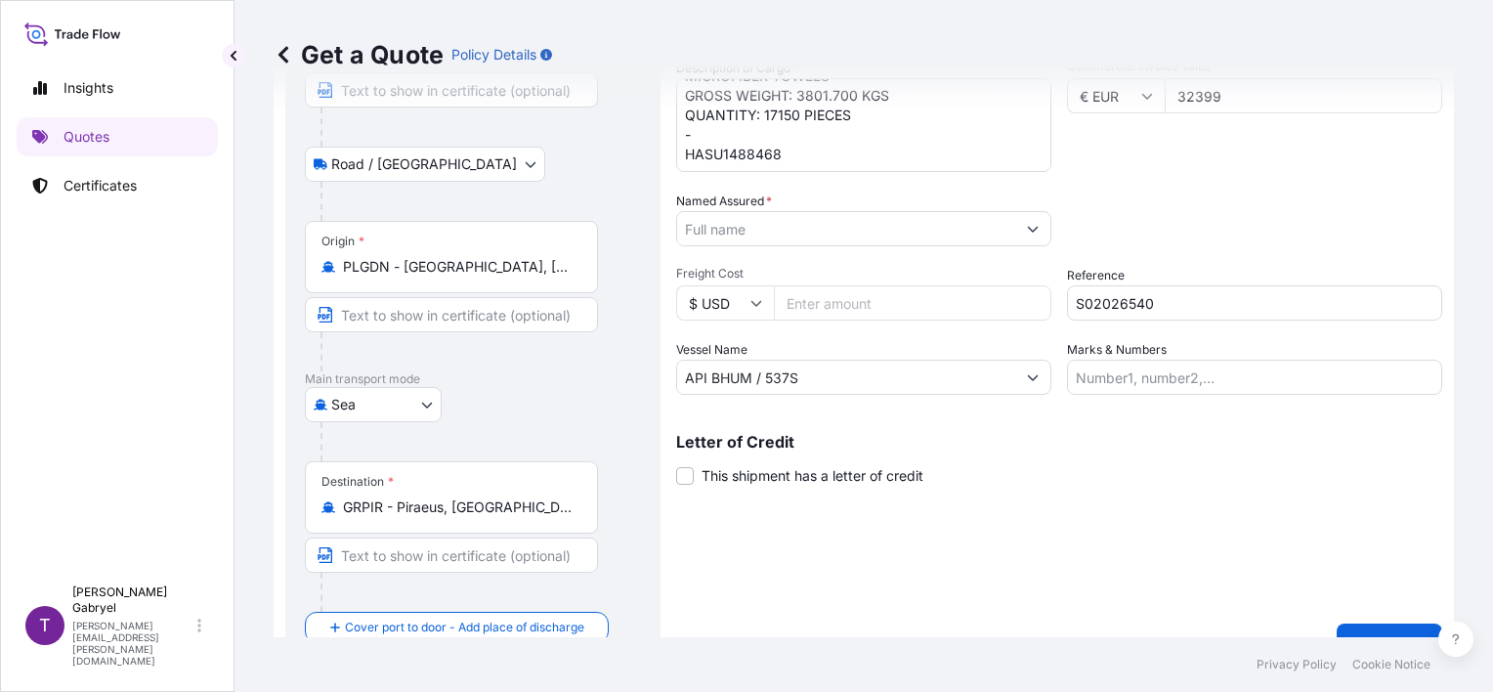
click at [766, 214] on input "Named Assured *" at bounding box center [846, 228] width 338 height 35
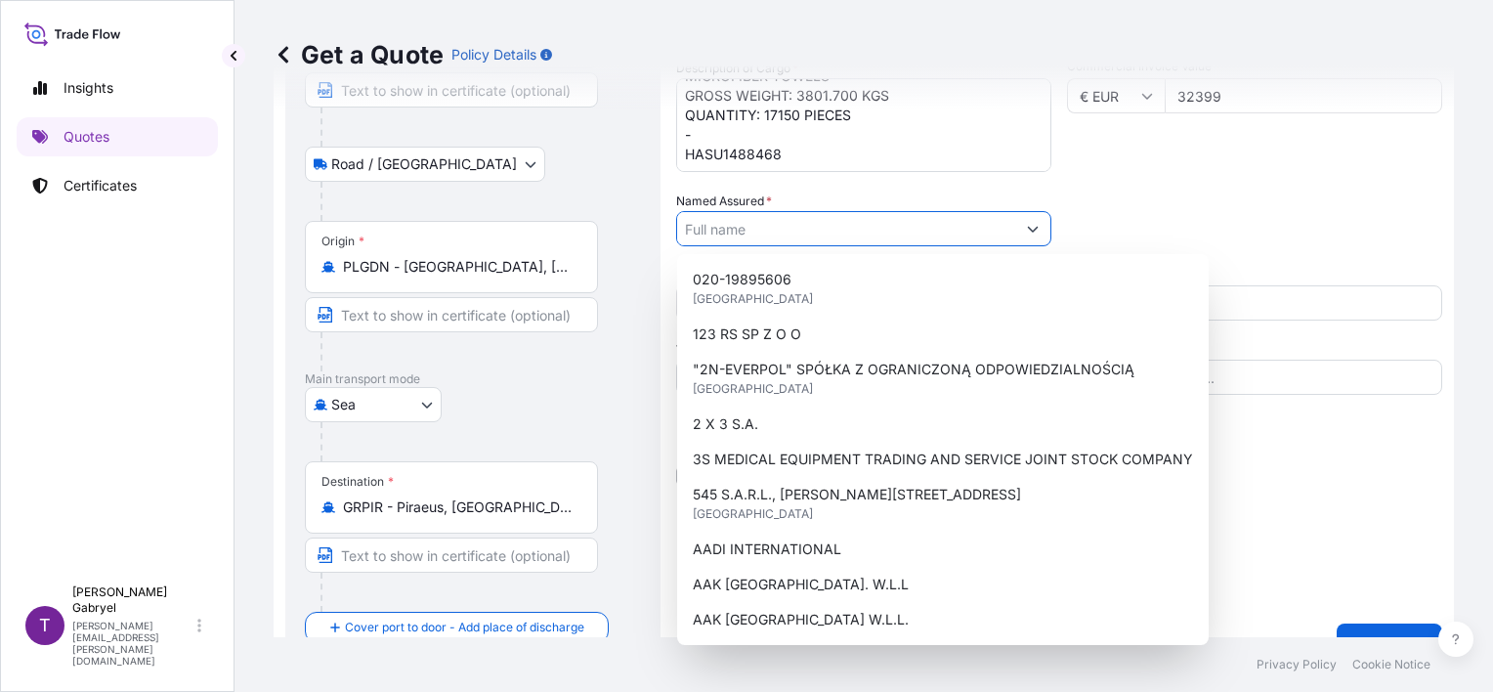
paste input "ENVIROL KAYSIMA KRITIS S.A."
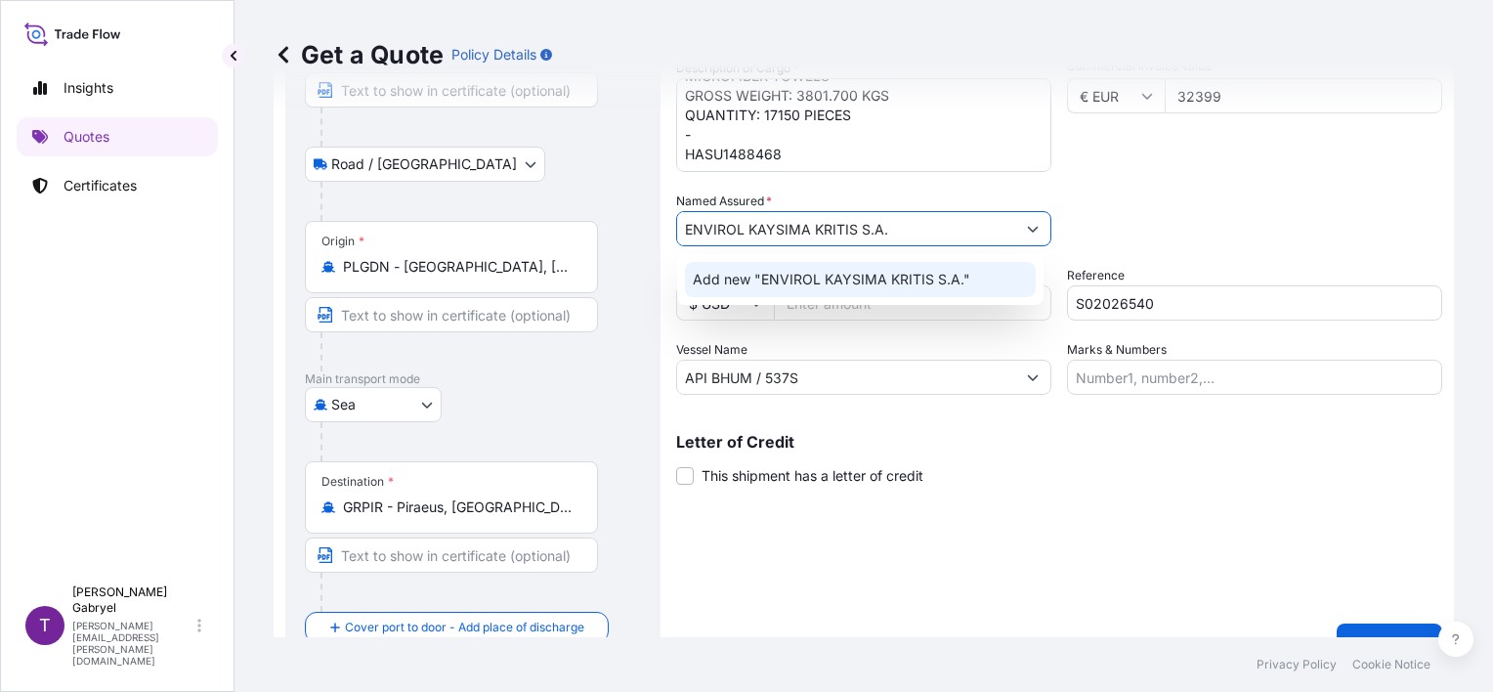
click at [839, 278] on span "Add new "ENVIROL KAYSIMA KRITIS S.A."" at bounding box center [831, 280] width 277 height 20
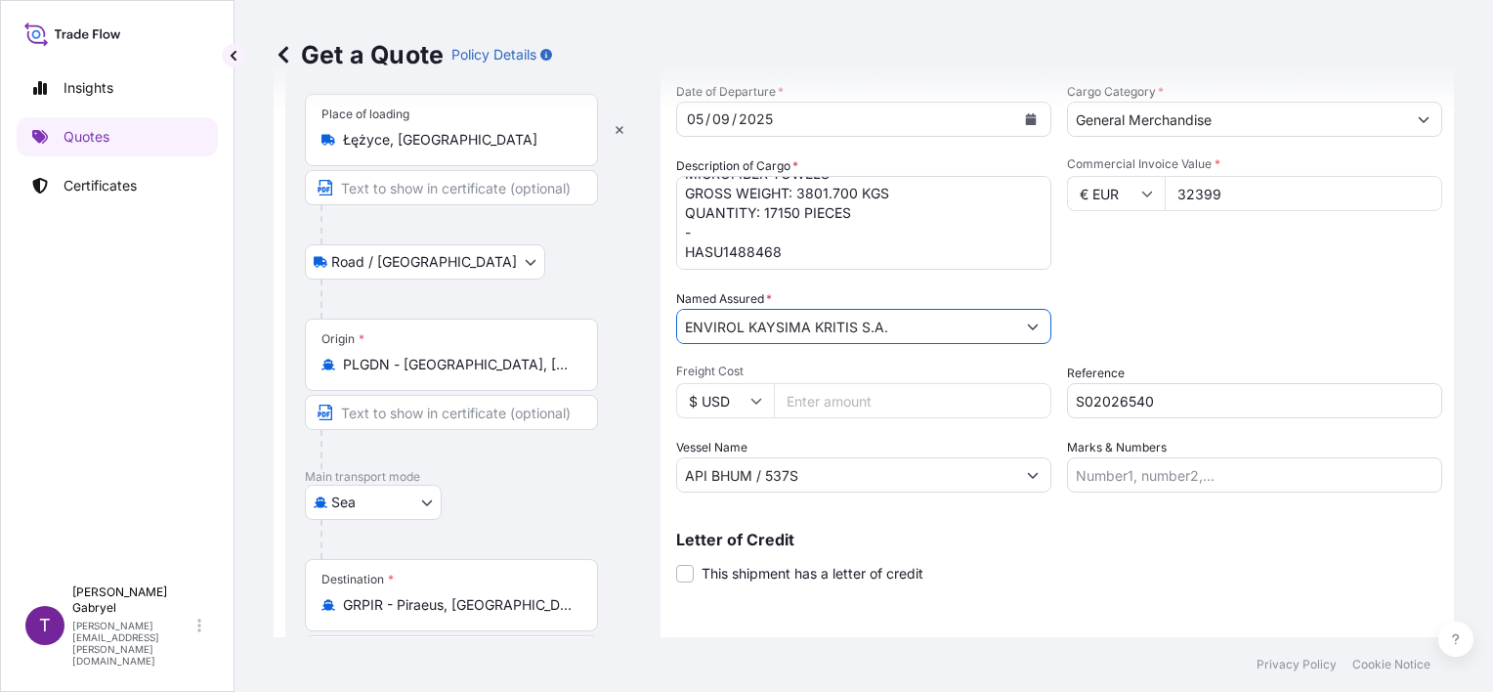
scroll to position [98, 0]
type input "ENVIROL KAYSIMA KRITIS S.A."
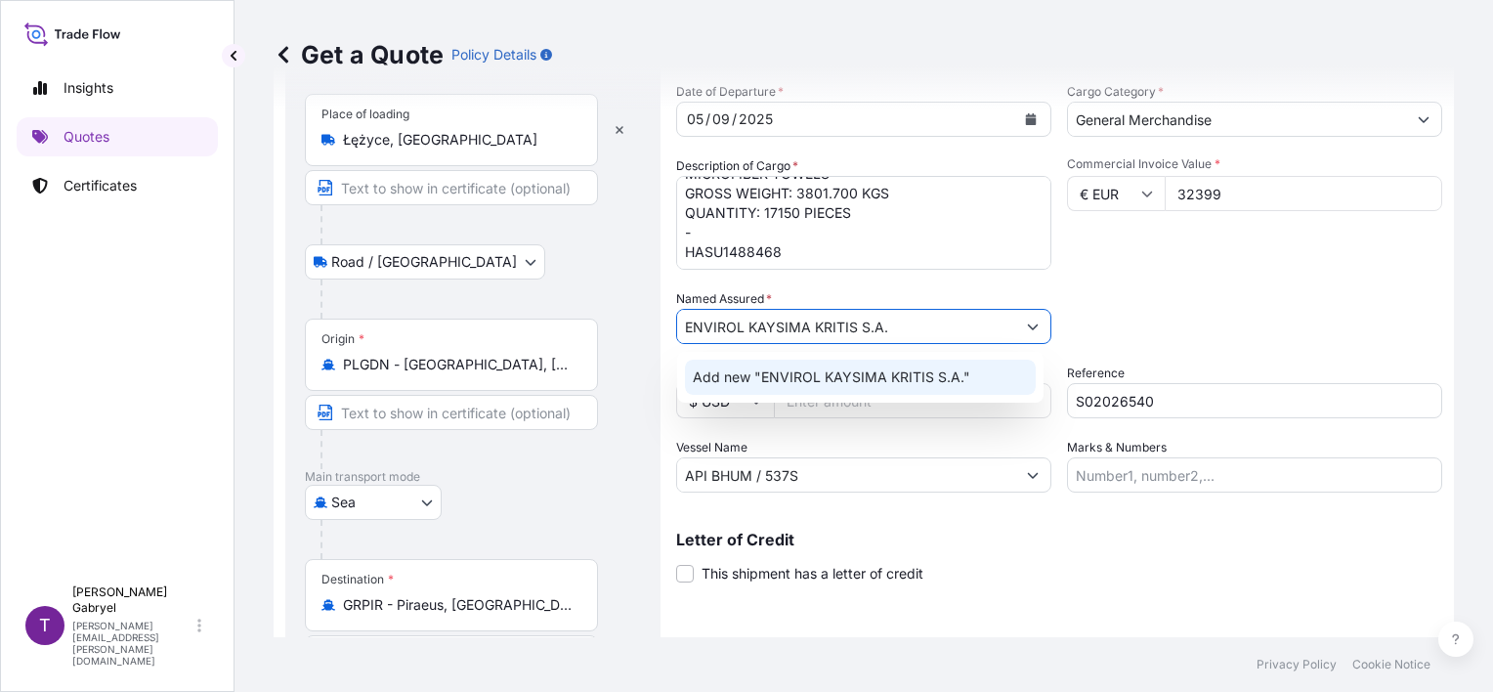
click at [862, 383] on span "Add new "ENVIROL KAYSIMA KRITIS S.A."" at bounding box center [831, 377] width 277 height 20
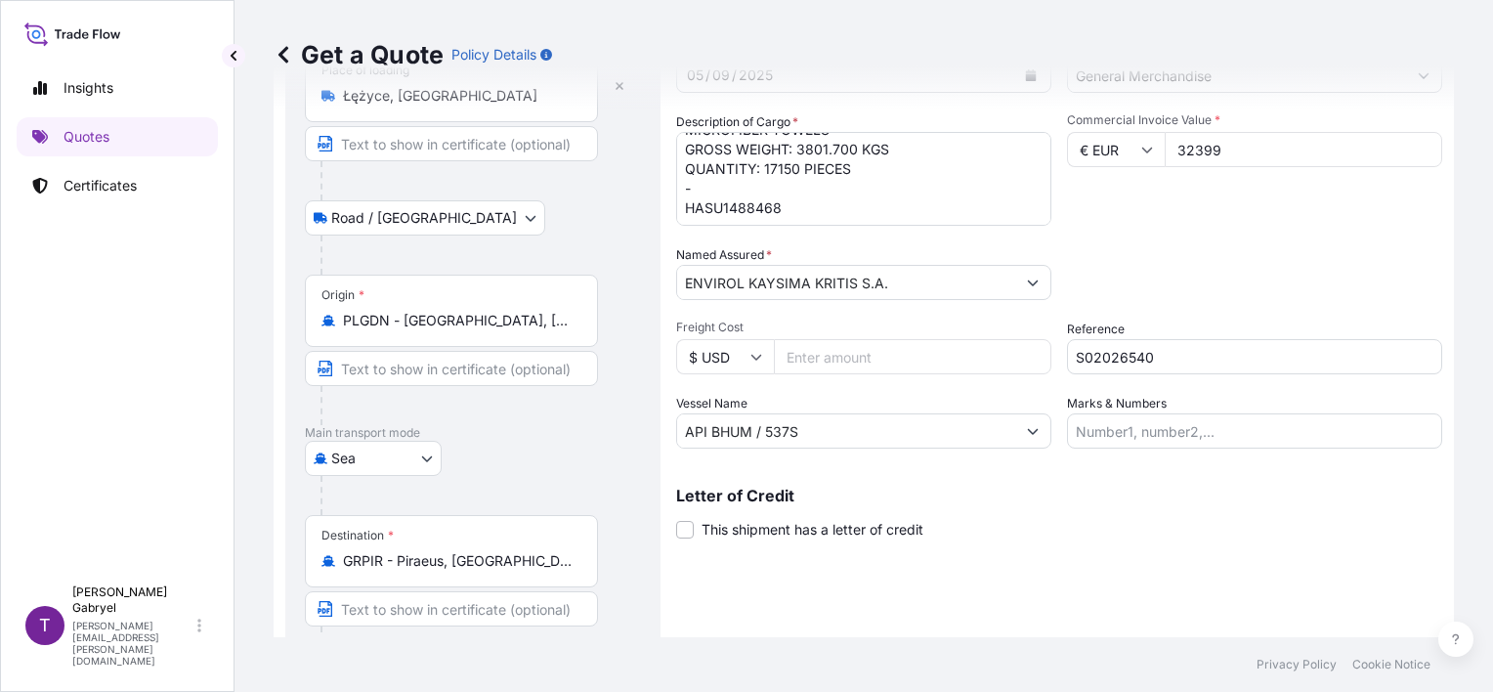
scroll to position [35, 0]
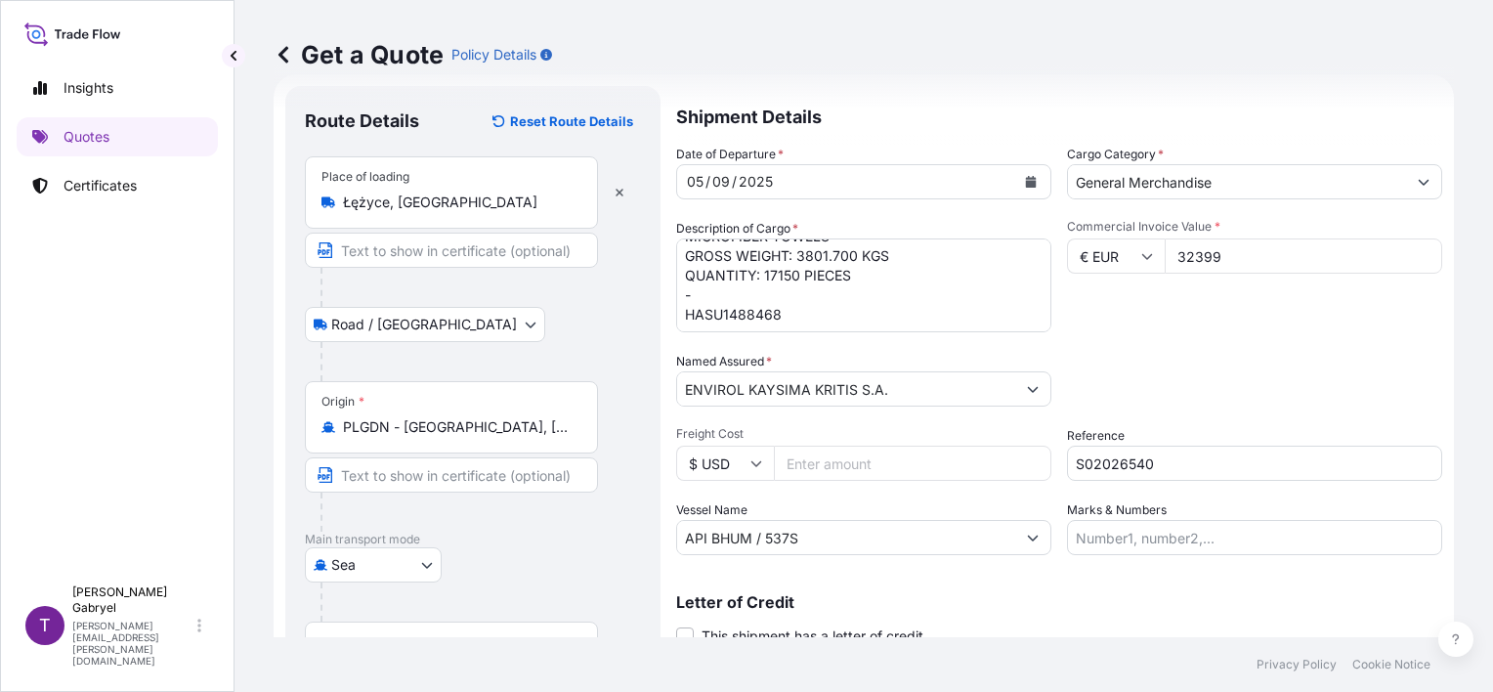
click at [889, 313] on textarea "CAR WIPERS FACE PROTECTION SCARF MICROFIBER TOWELS GROSS WEIGHT: 3801.700 KGS Q…" at bounding box center [863, 285] width 375 height 94
drag, startPoint x: 778, startPoint y: 155, endPoint x: 673, endPoint y: 148, distance: 104.7
click at [673, 148] on form "Route Details Reset Route Details Place of loading Łężyce, Poland Road / Inland…" at bounding box center [863, 454] width 1180 height 760
copy span "Date of Departure"
click at [841, 316] on textarea "CAR WIPERS FACE PROTECTION SCARF MICROFIBER TOWELS GROSS WEIGHT: 3801.700 KGS Q…" at bounding box center [863, 285] width 375 height 94
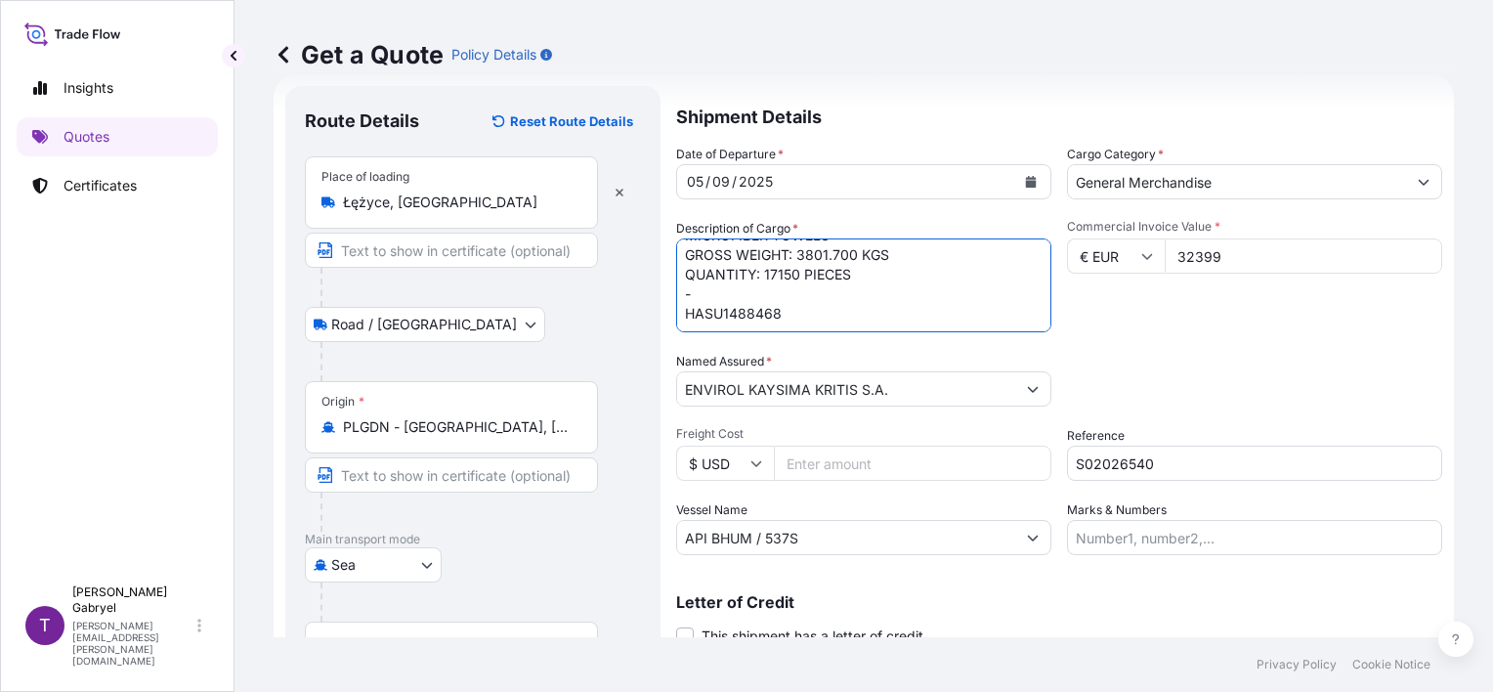
scroll to position [90, 0]
paste textarea "Date of Departure"
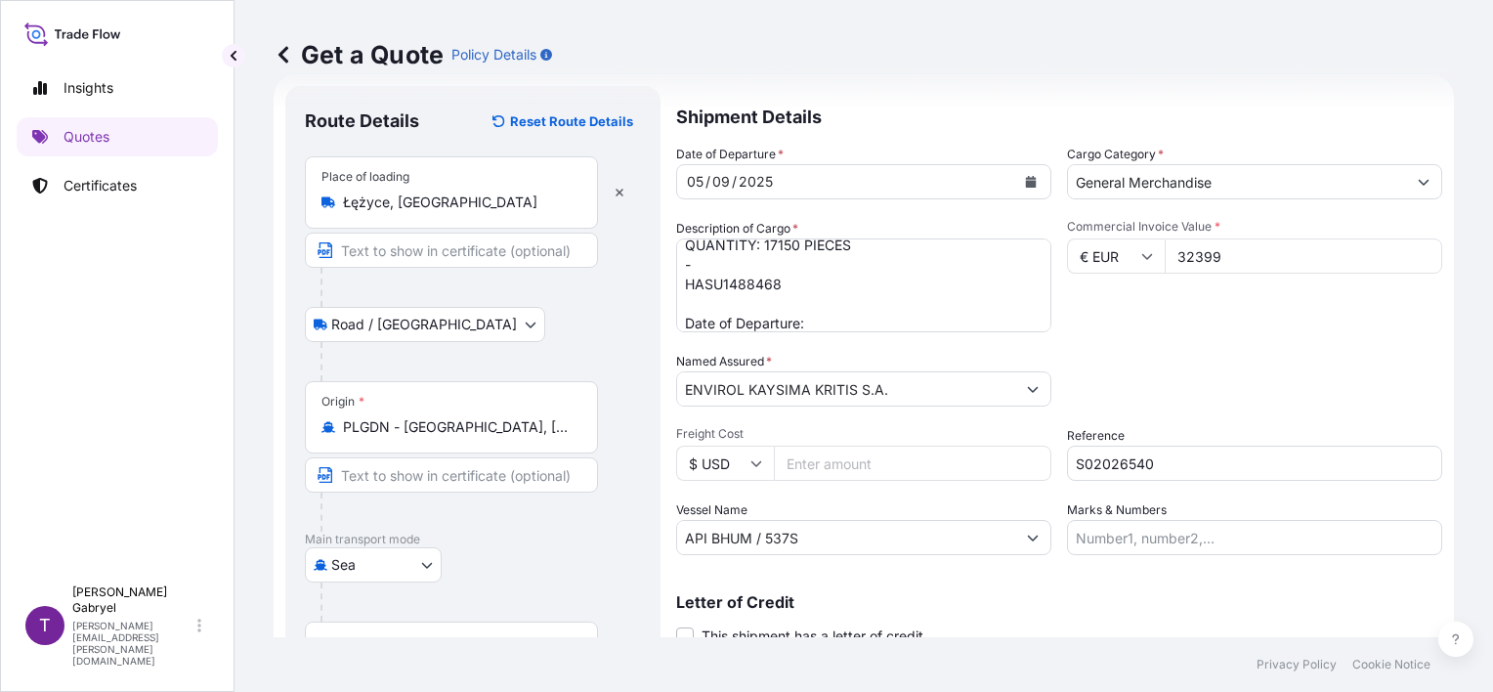
click at [904, 315] on textarea "CAR WIPERS FACE PROTECTION SCARF MICROFIBER TOWELS GROSS WEIGHT: 3801.700 KGS Q…" at bounding box center [863, 285] width 375 height 94
paste textarea "05/09 7:00"
drag, startPoint x: 924, startPoint y: 316, endPoint x: 769, endPoint y: 2, distance: 350.8
click at [628, 340] on form "Route Details Reset Route Details Place of loading Łężyce, Poland Road / Inland…" at bounding box center [863, 454] width 1180 height 760
click at [932, 322] on textarea "CAR WIPERS FACE PROTECTION SCARF MICROFIBER TOWELS GROSS WEIGHT: 3801.700 KGS Q…" at bounding box center [863, 285] width 375 height 94
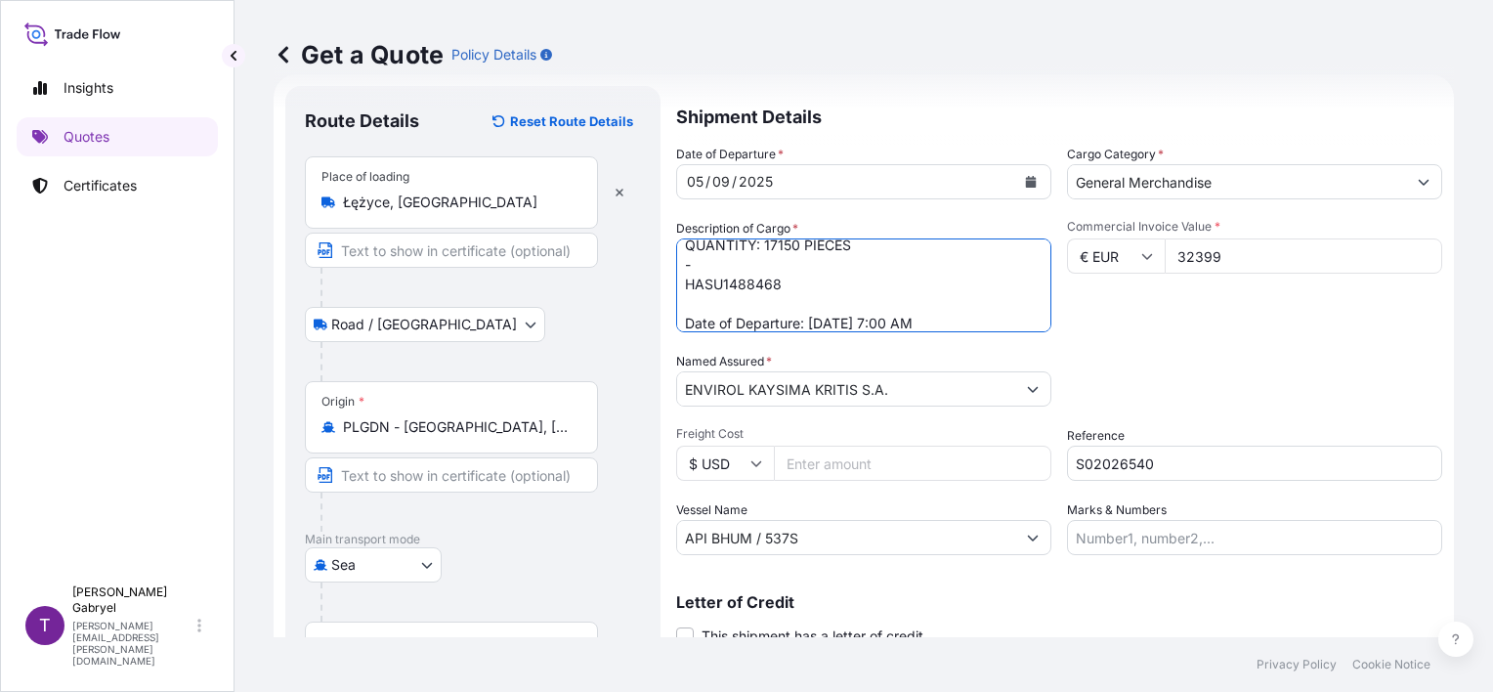
scroll to position [99, 0]
drag, startPoint x: 922, startPoint y: 322, endPoint x: 613, endPoint y: 344, distance: 309.4
click at [613, 344] on form "Route Details Reset Route Details Place of loading Łężyce, Poland Road / Inland…" at bounding box center [863, 454] width 1180 height 760
paste textarea "ATE OF DEPARTURE"
click at [872, 316] on textarea "CAR WIPERS FACE PROTECTION SCARF MICROFIBER TOWELS GROSS WEIGHT: 3801.700 KGS Q…" at bounding box center [863, 285] width 375 height 94
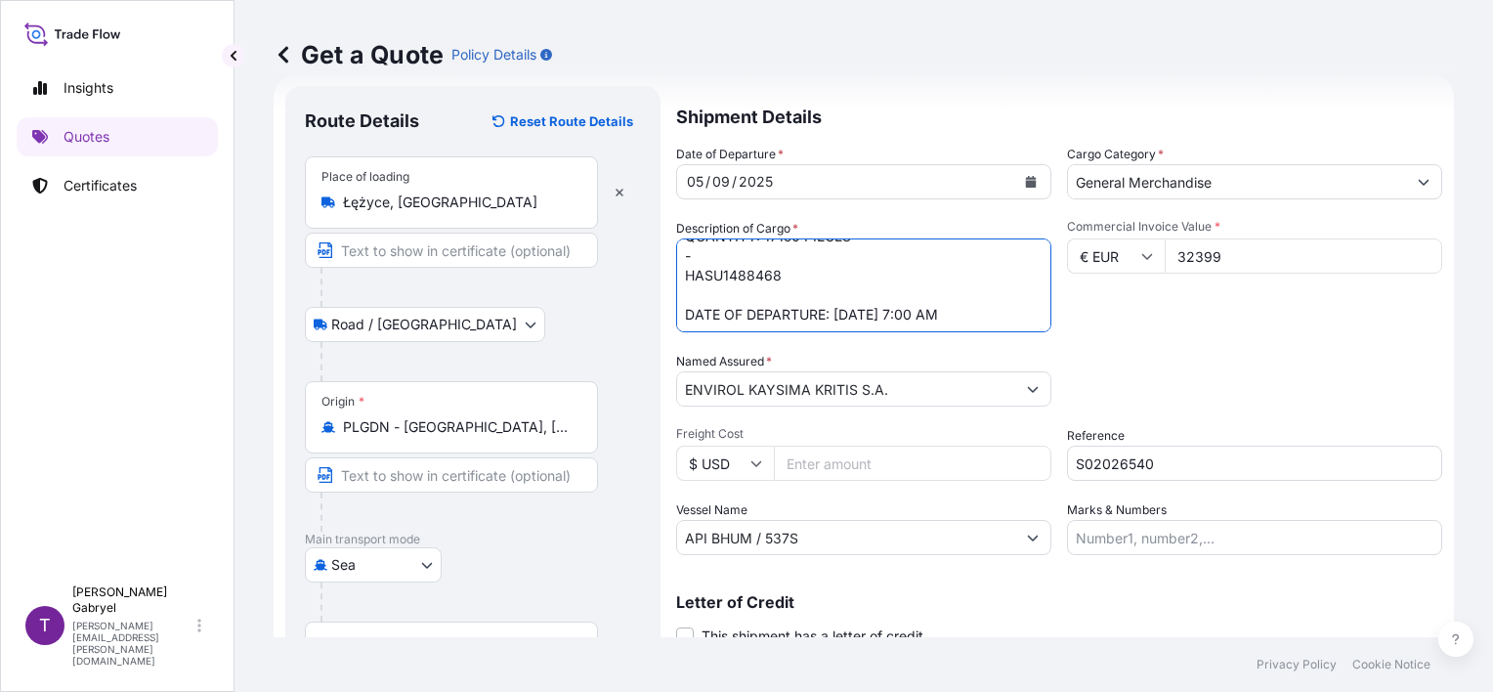
click at [954, 313] on textarea "CAR WIPERS FACE PROTECTION SCARF MICROFIBER TOWELS GROSS WEIGHT: 3801.700 KGS Q…" at bounding box center [863, 285] width 375 height 94
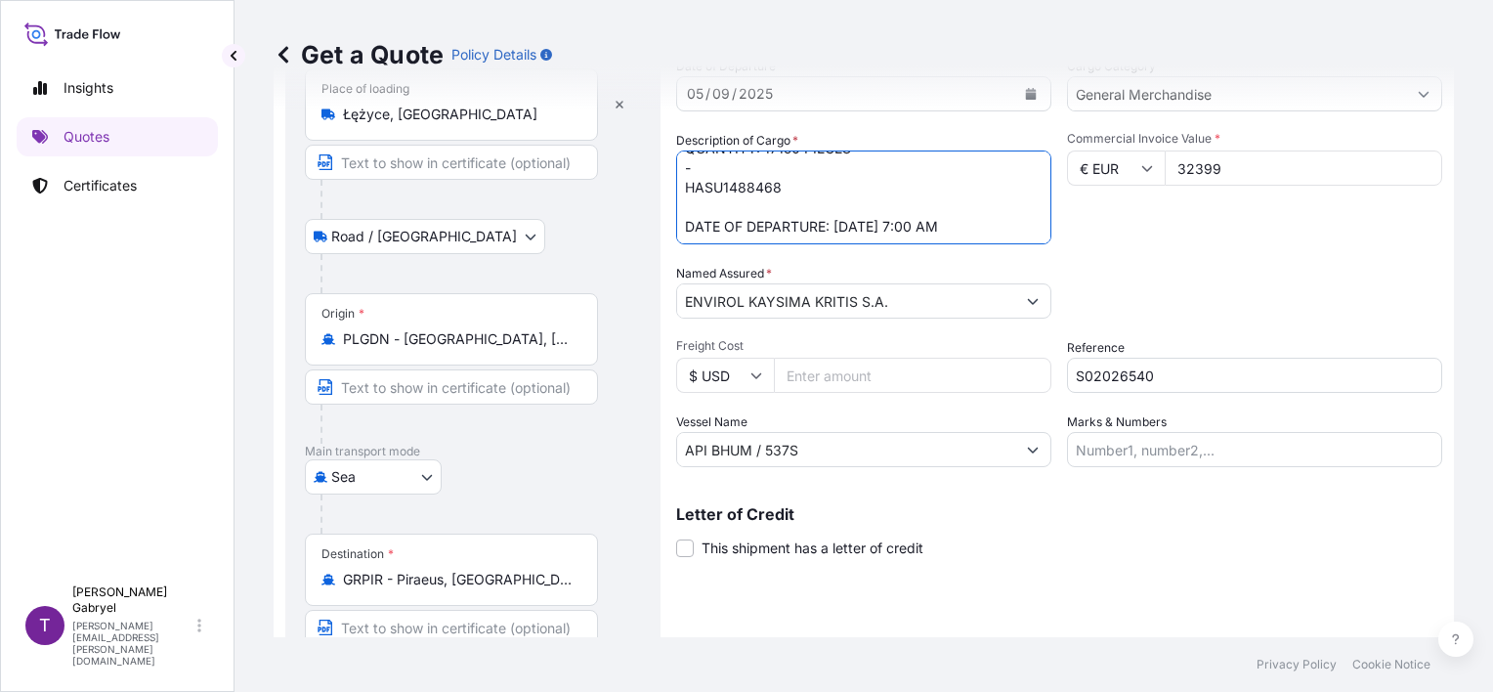
scroll to position [231, 0]
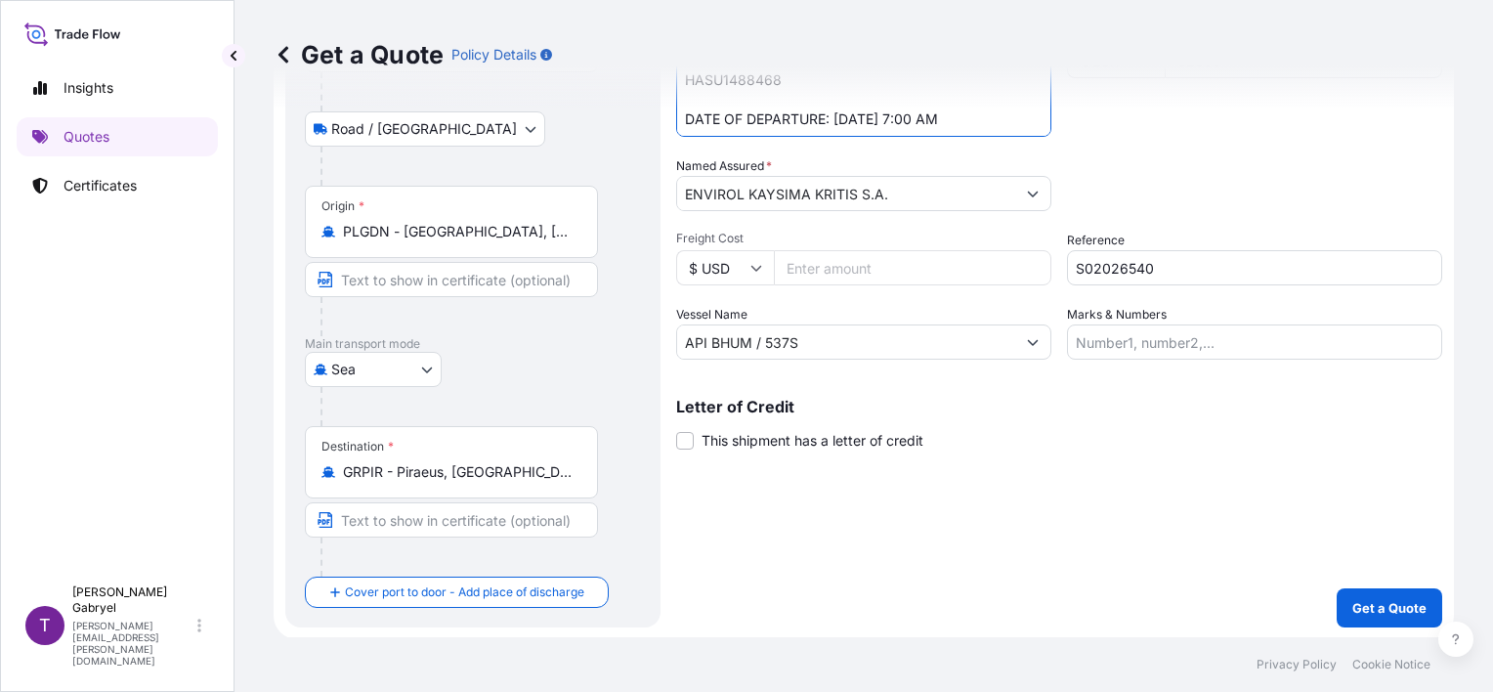
type textarea "CAR WIPERS FACE PROTECTION SCARF MICROFIBER TOWELS GROSS WEIGHT: 3801.700 KGS Q…"
click at [1383, 606] on p "Get a Quote" at bounding box center [1389, 608] width 74 height 20
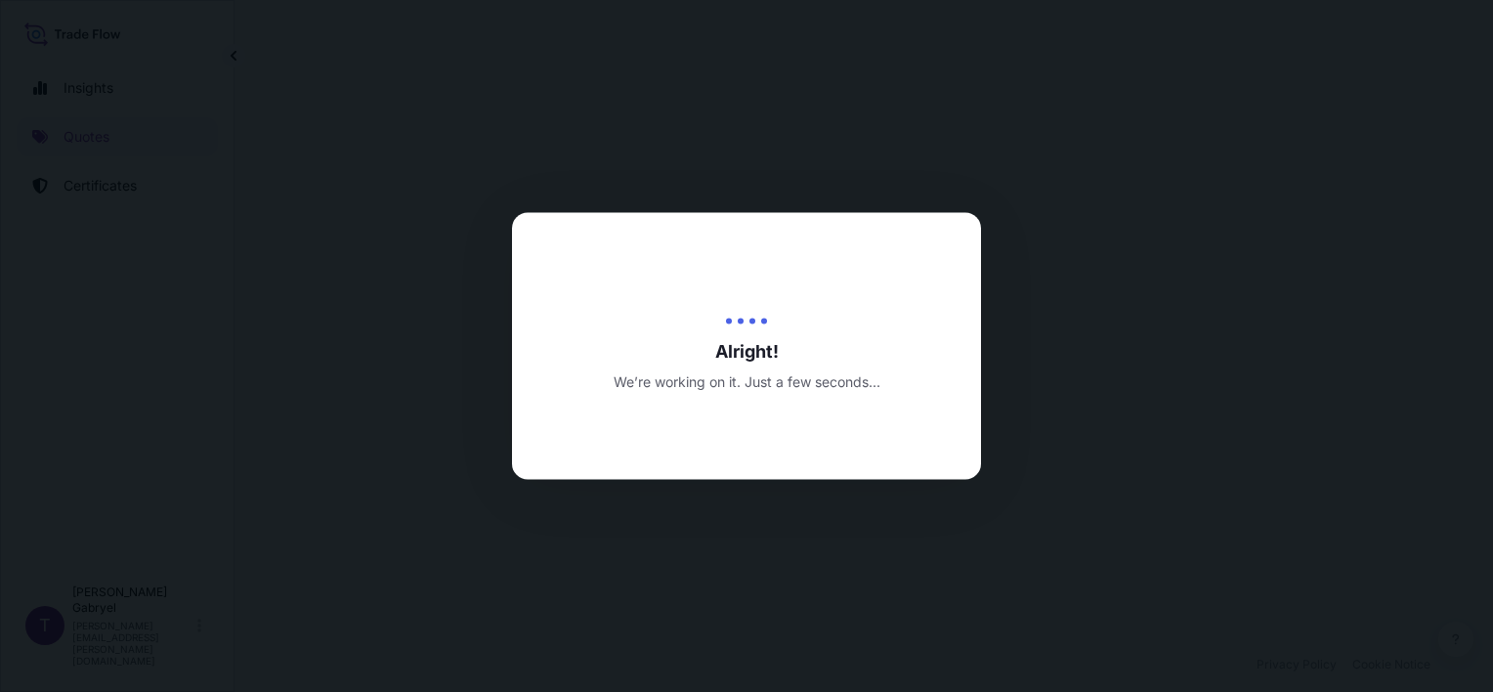
select select "Road / Inland"
select select "Sea"
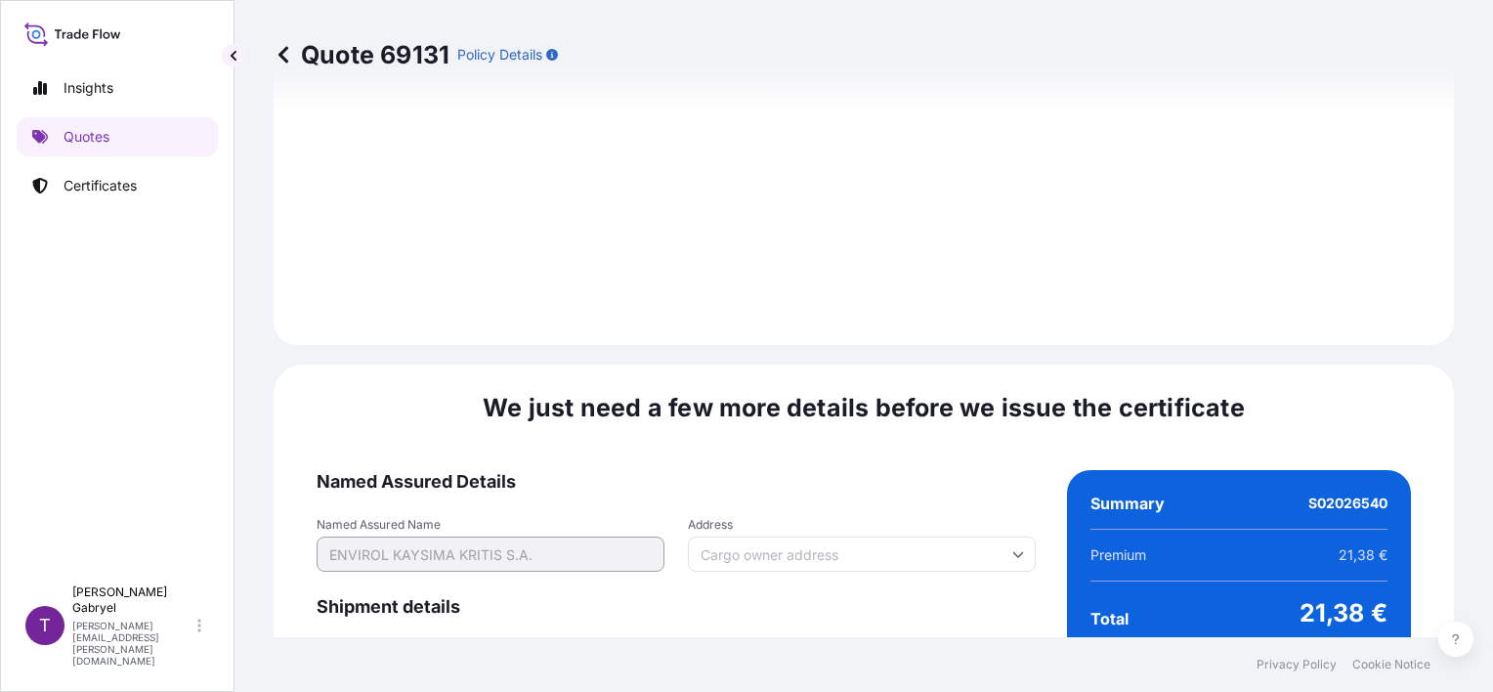
scroll to position [2491, 0]
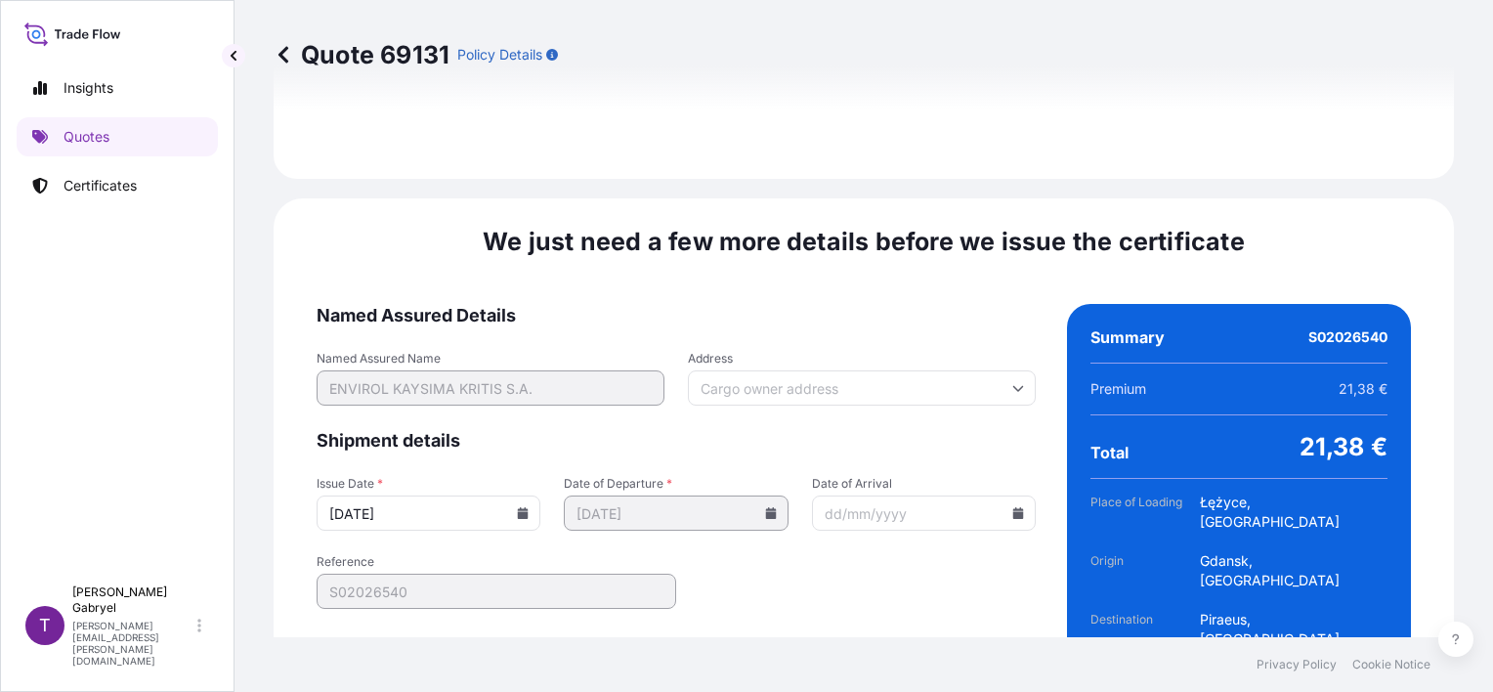
click at [504, 495] on input "10/09/2025" at bounding box center [428, 512] width 224 height 35
click at [514, 495] on input "10/09/2025" at bounding box center [428, 512] width 224 height 35
click at [518, 507] on icon at bounding box center [523, 513] width 11 height 12
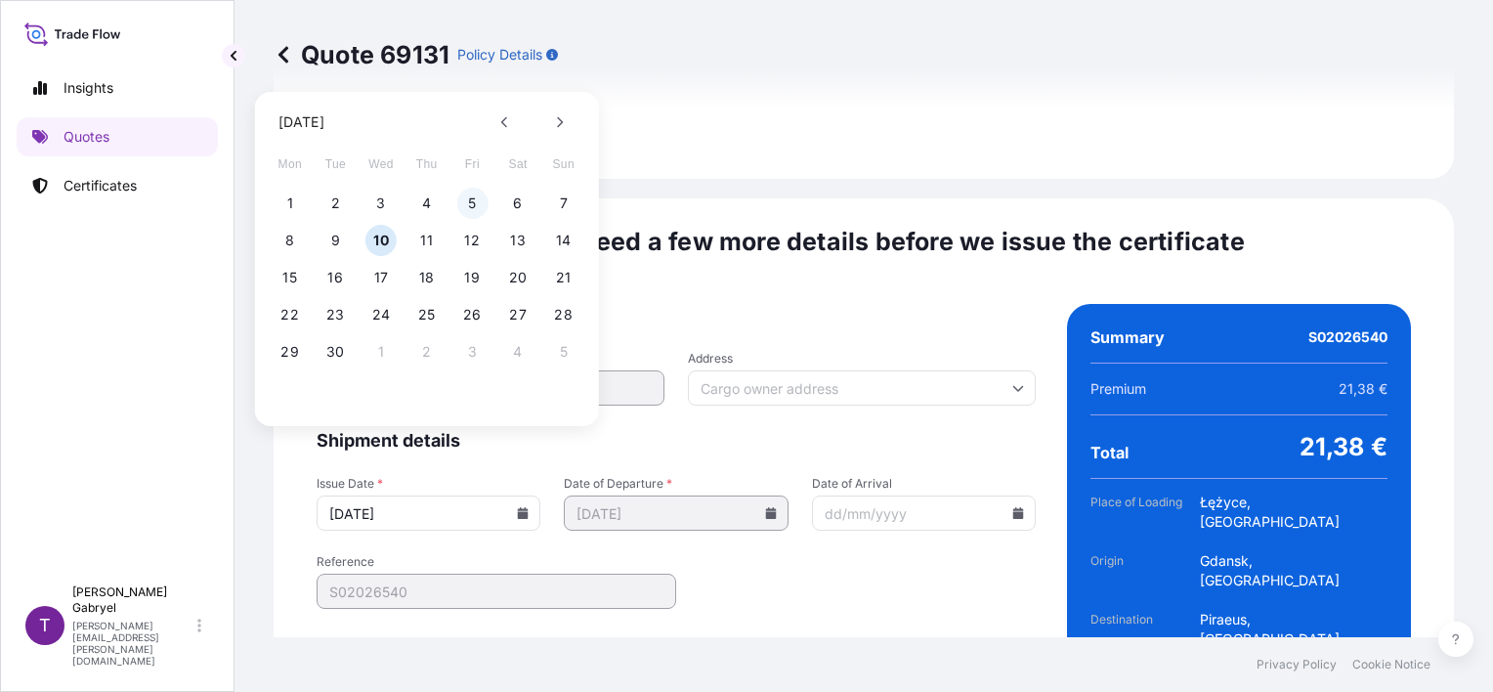
click at [461, 199] on button "5" at bounding box center [471, 203] width 31 height 31
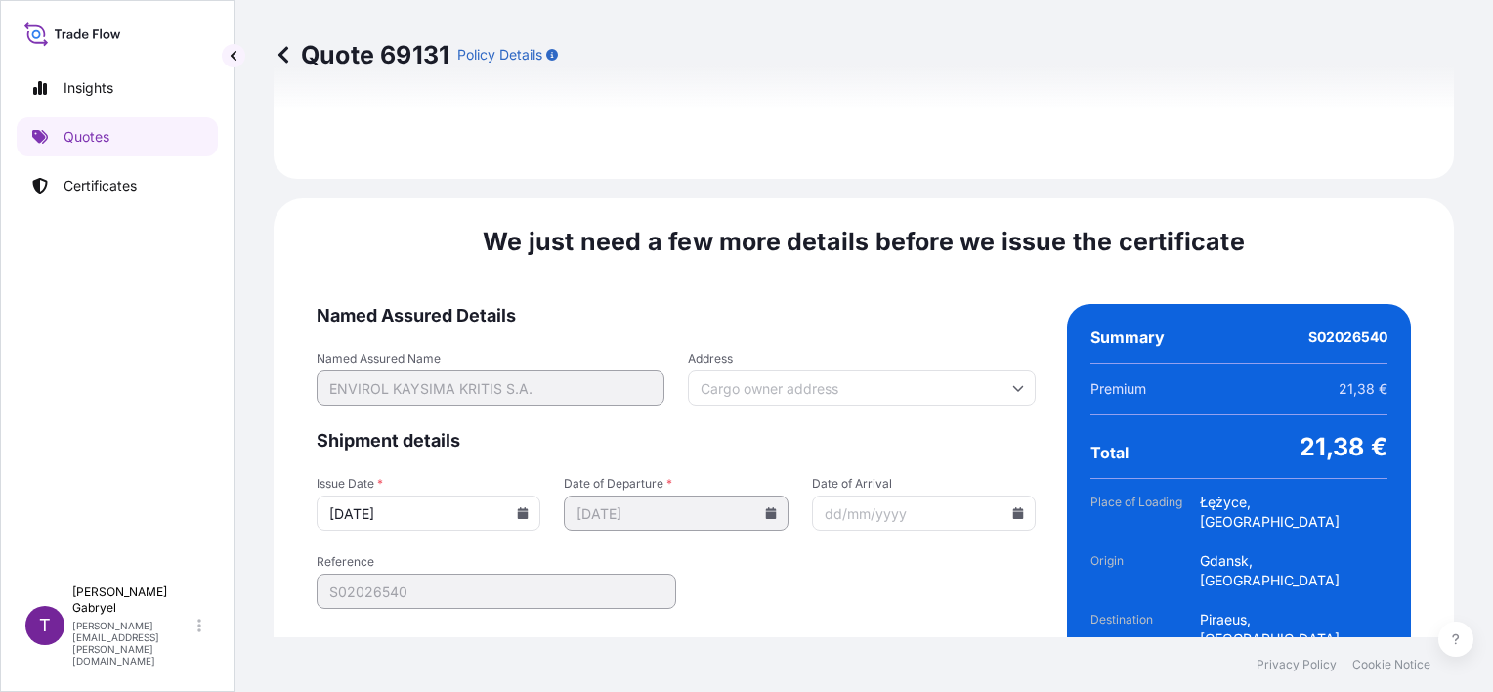
type input "05/09/2025"
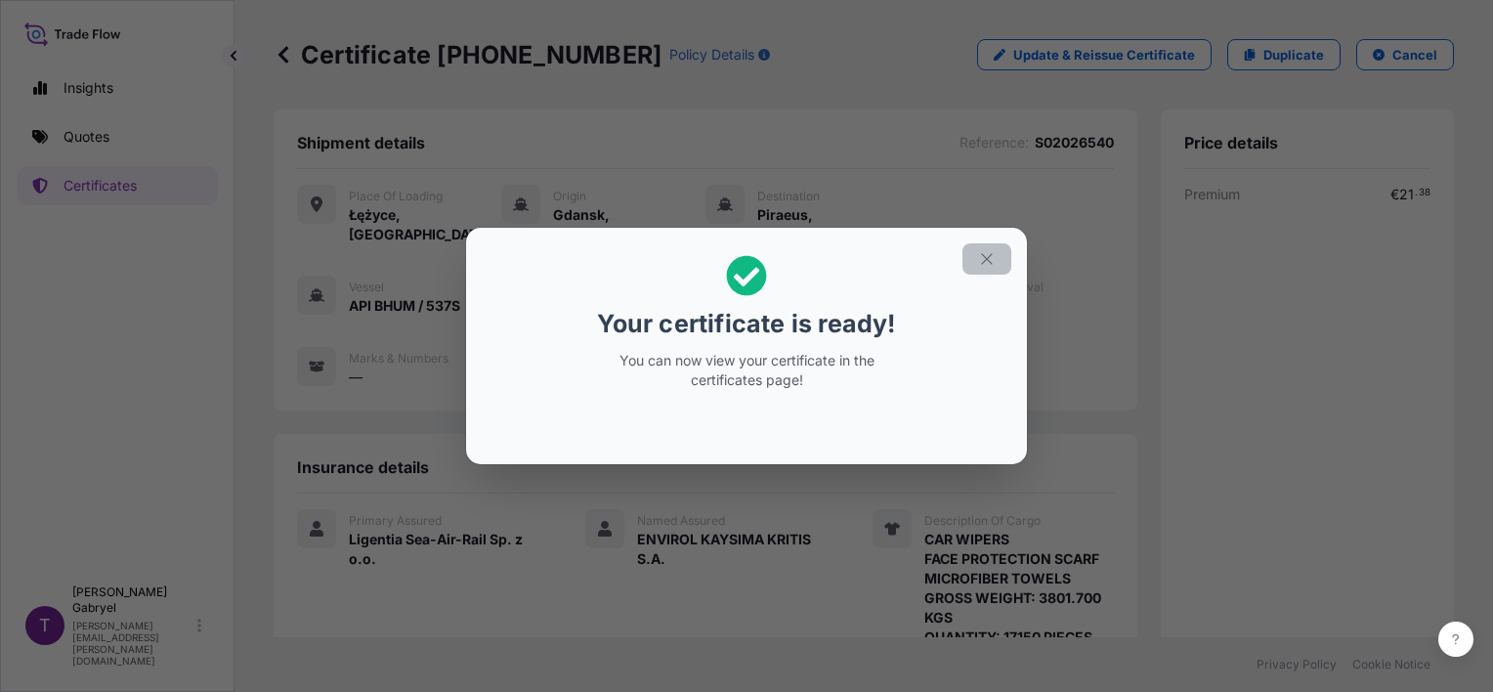
click at [987, 264] on icon "button" at bounding box center [987, 259] width 18 height 18
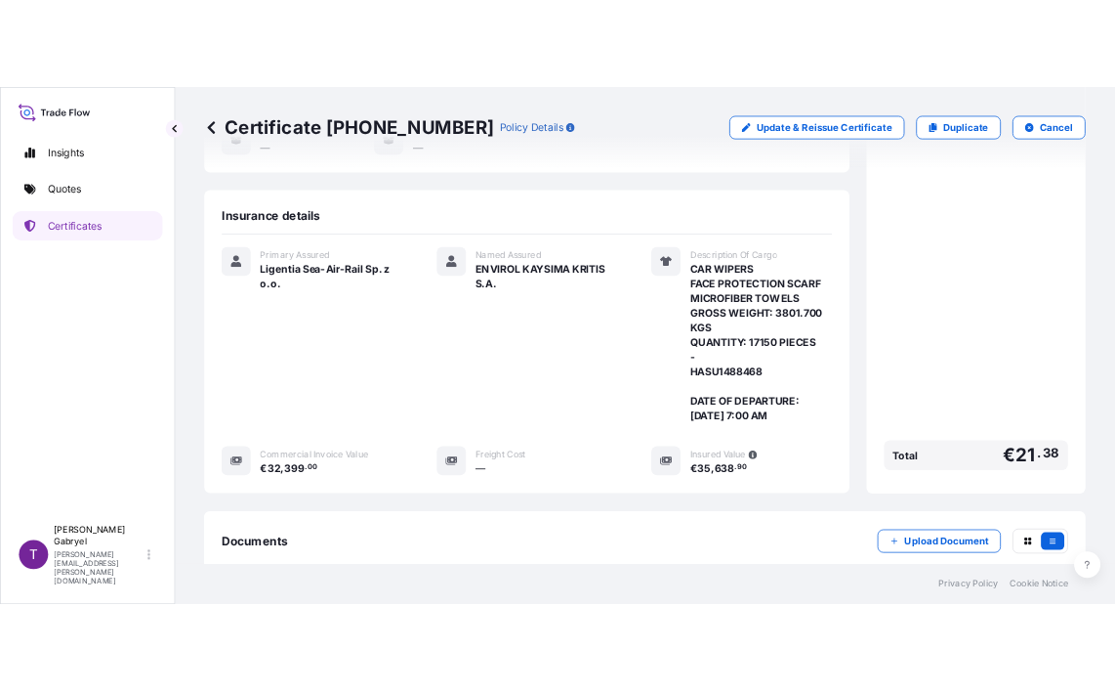
scroll to position [469, 0]
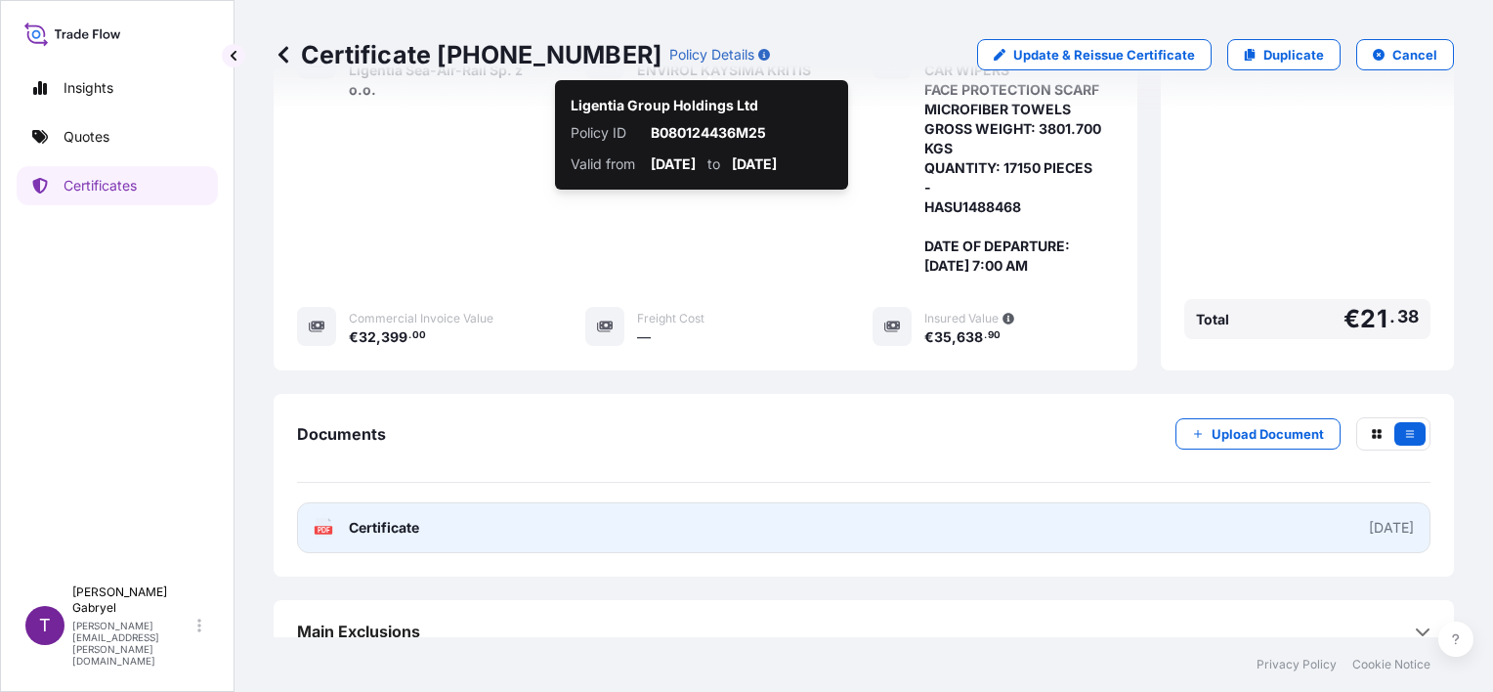
click at [738, 513] on link "PDF Certificate 2025-09-05" at bounding box center [863, 527] width 1133 height 51
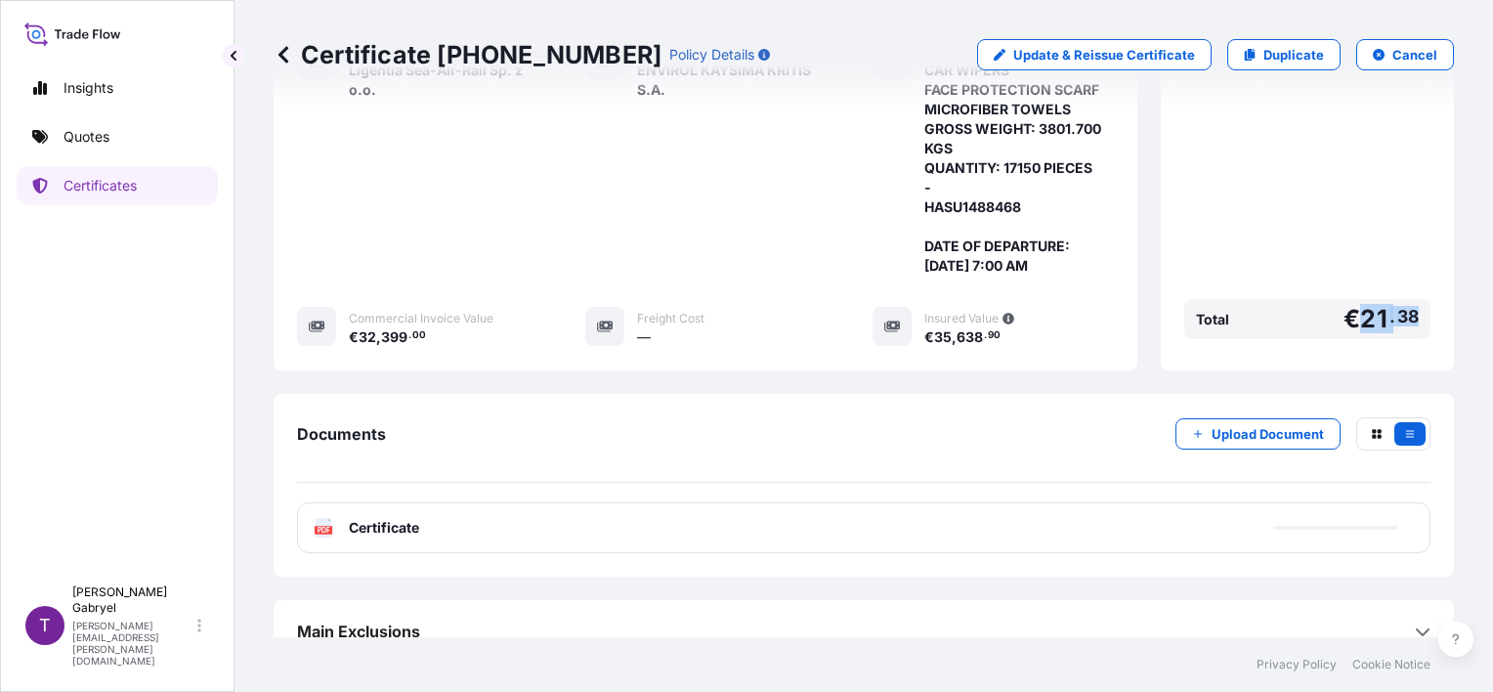
drag, startPoint x: 1395, startPoint y: 296, endPoint x: 1345, endPoint y: 301, distance: 50.1
click at [1345, 307] on span "€ 21 . 38" at bounding box center [1380, 319] width 75 height 24
copy span "21 . 38"
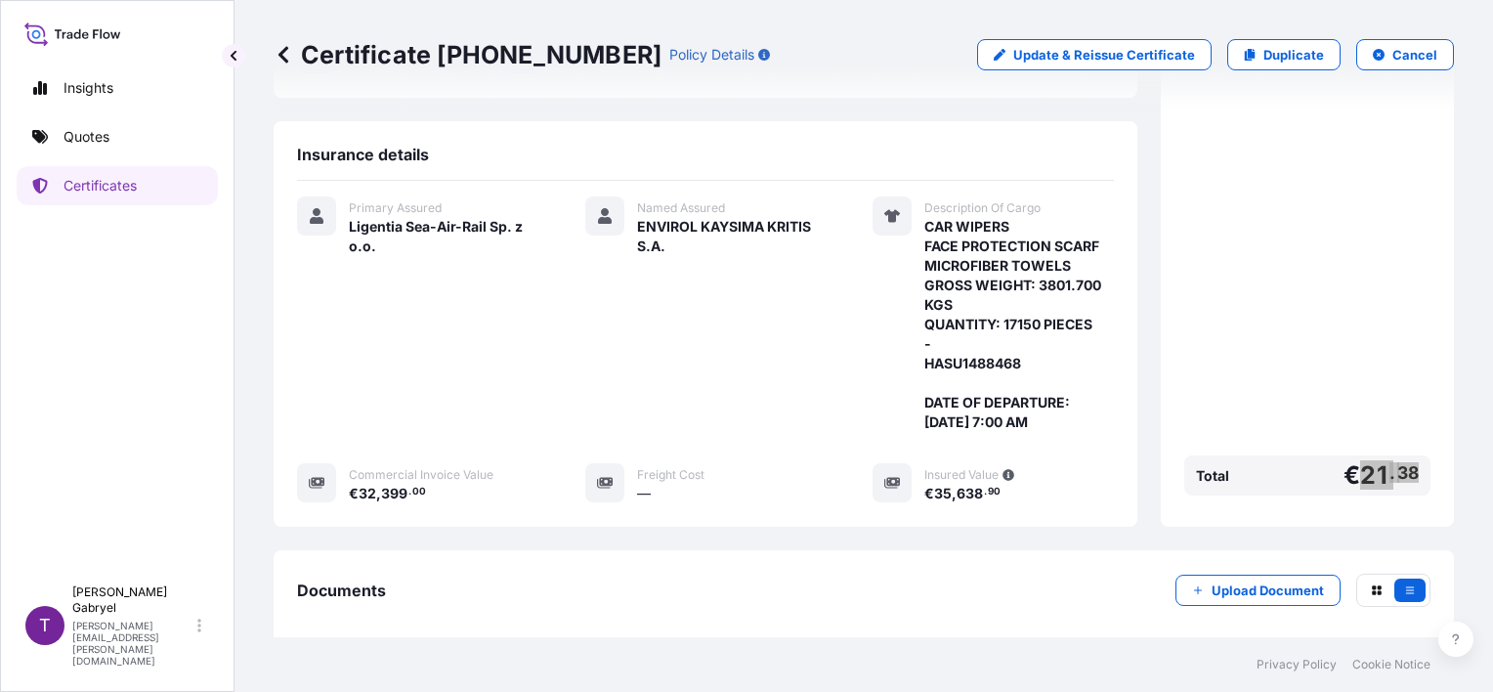
scroll to position [0, 0]
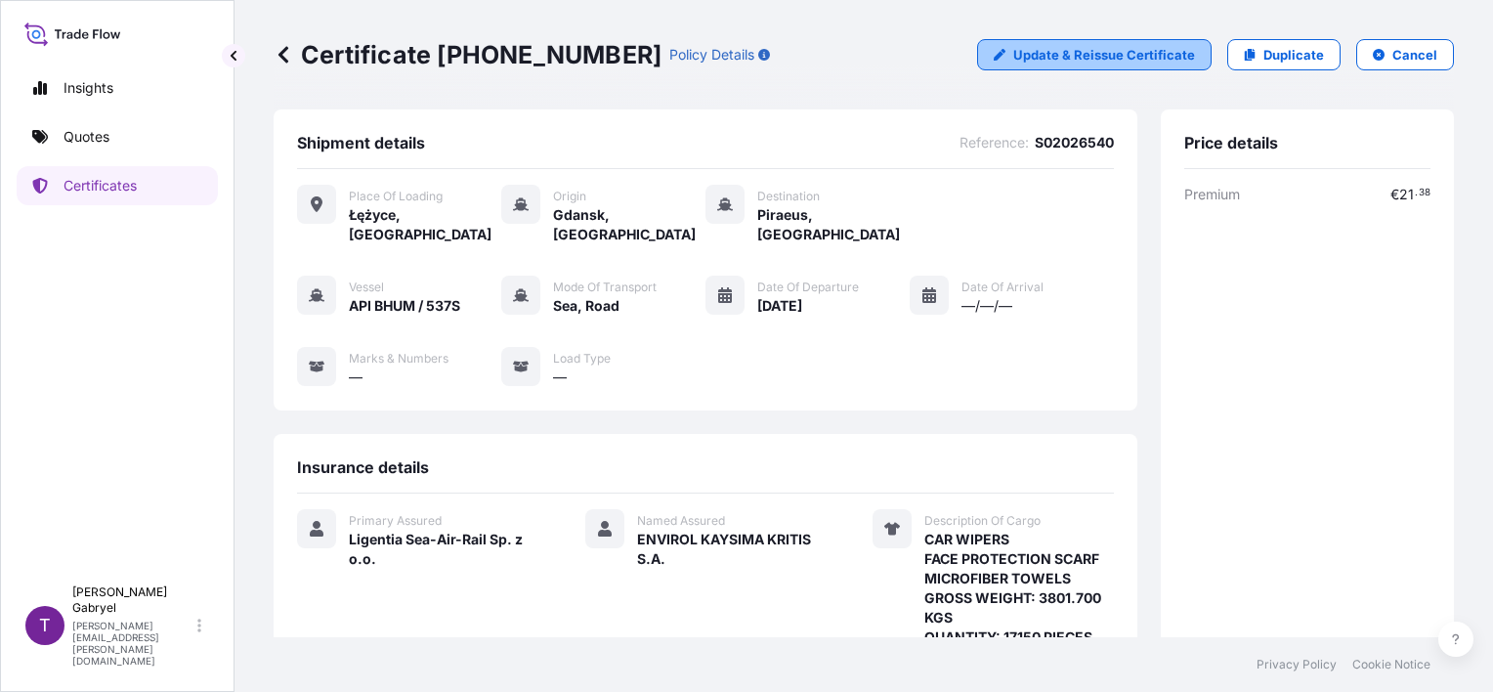
click at [1130, 59] on p "Update & Reissue Certificate" at bounding box center [1104, 55] width 182 height 20
select select "Road / Inland"
select select "Sea"
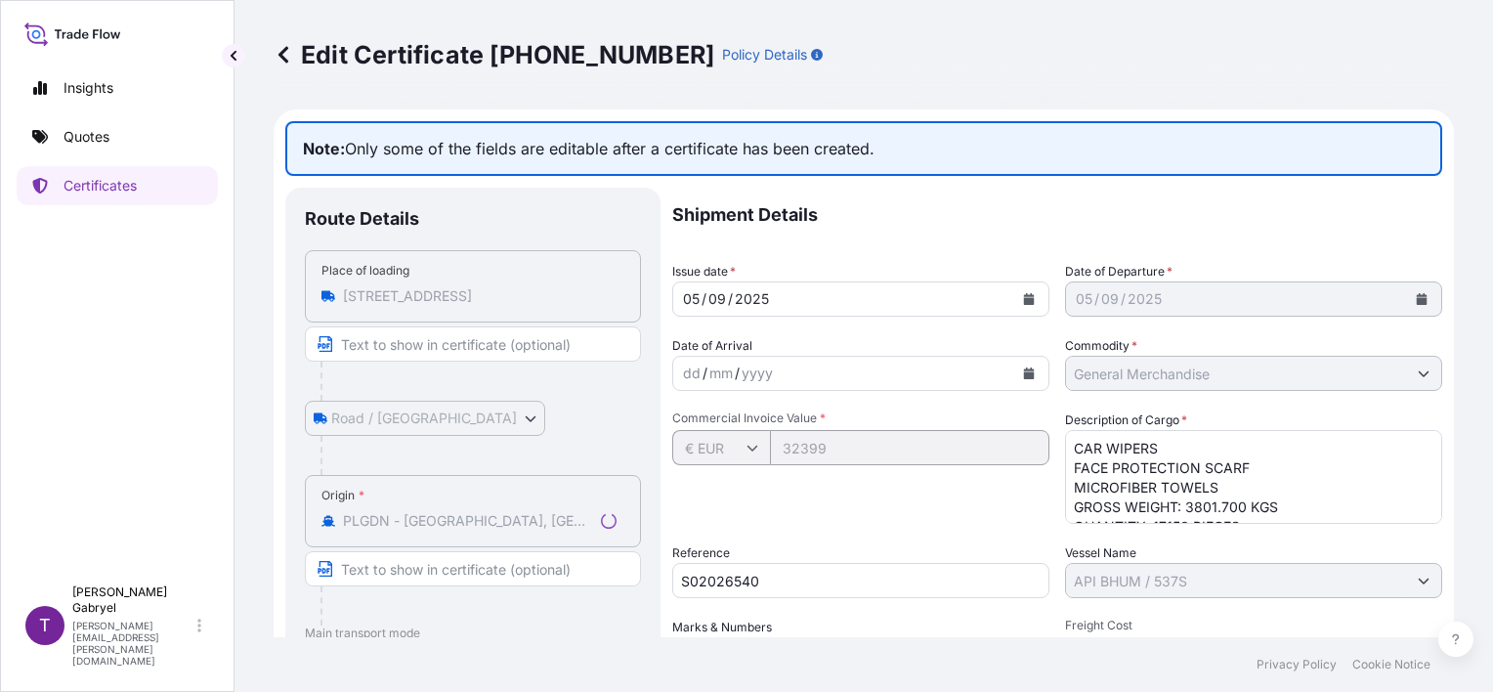
select select "31440"
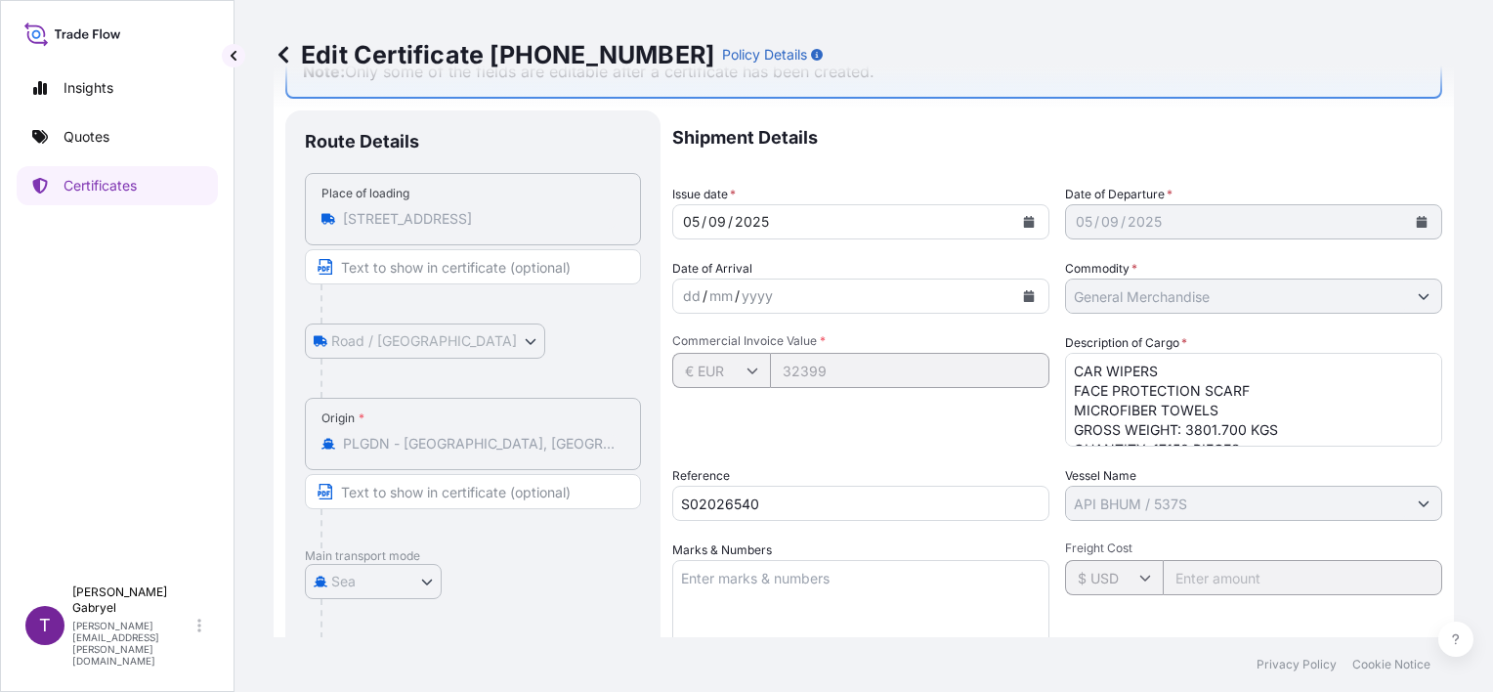
scroll to position [195, 0]
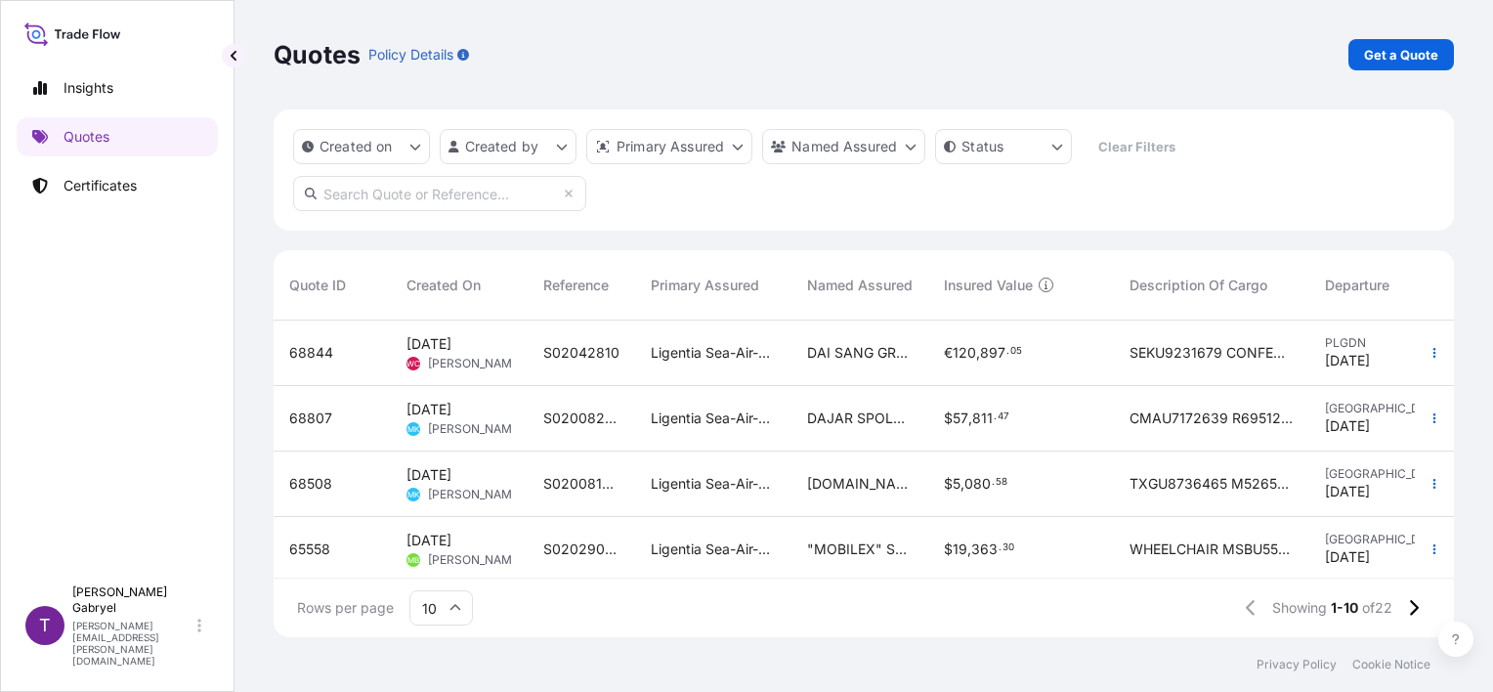
scroll to position [16, 16]
click at [122, 192] on p "Certificates" at bounding box center [99, 186] width 73 height 20
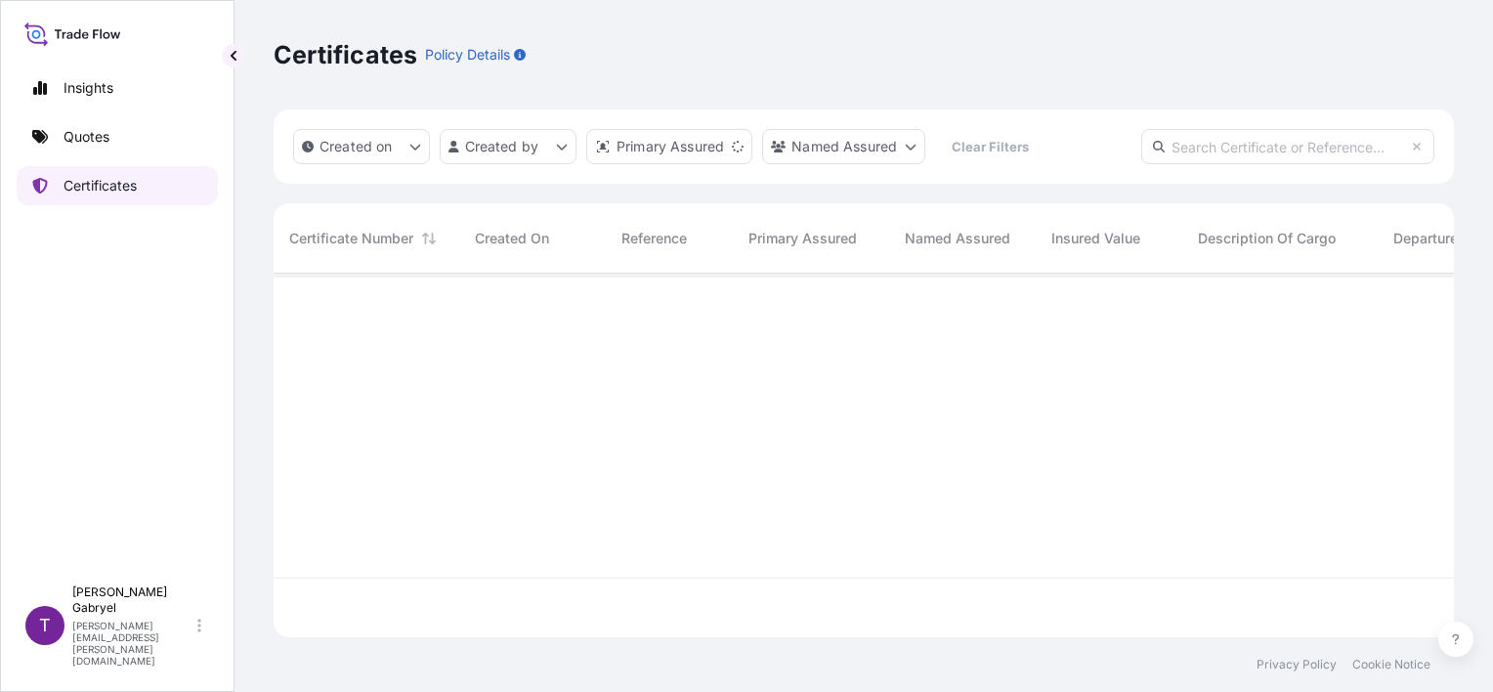
scroll to position [359, 1164]
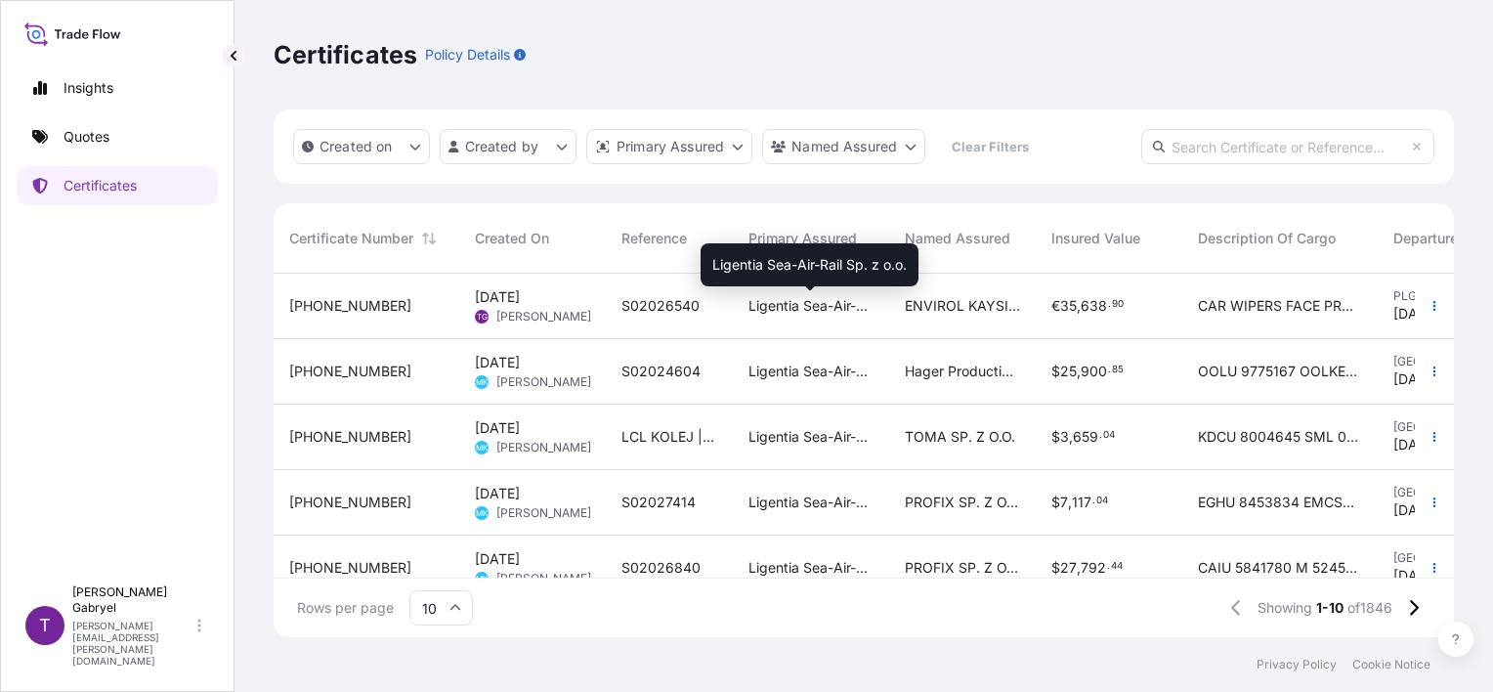
click at [797, 309] on span "Ligentia Sea-Air-Rail Sp. z o.o." at bounding box center [810, 306] width 125 height 20
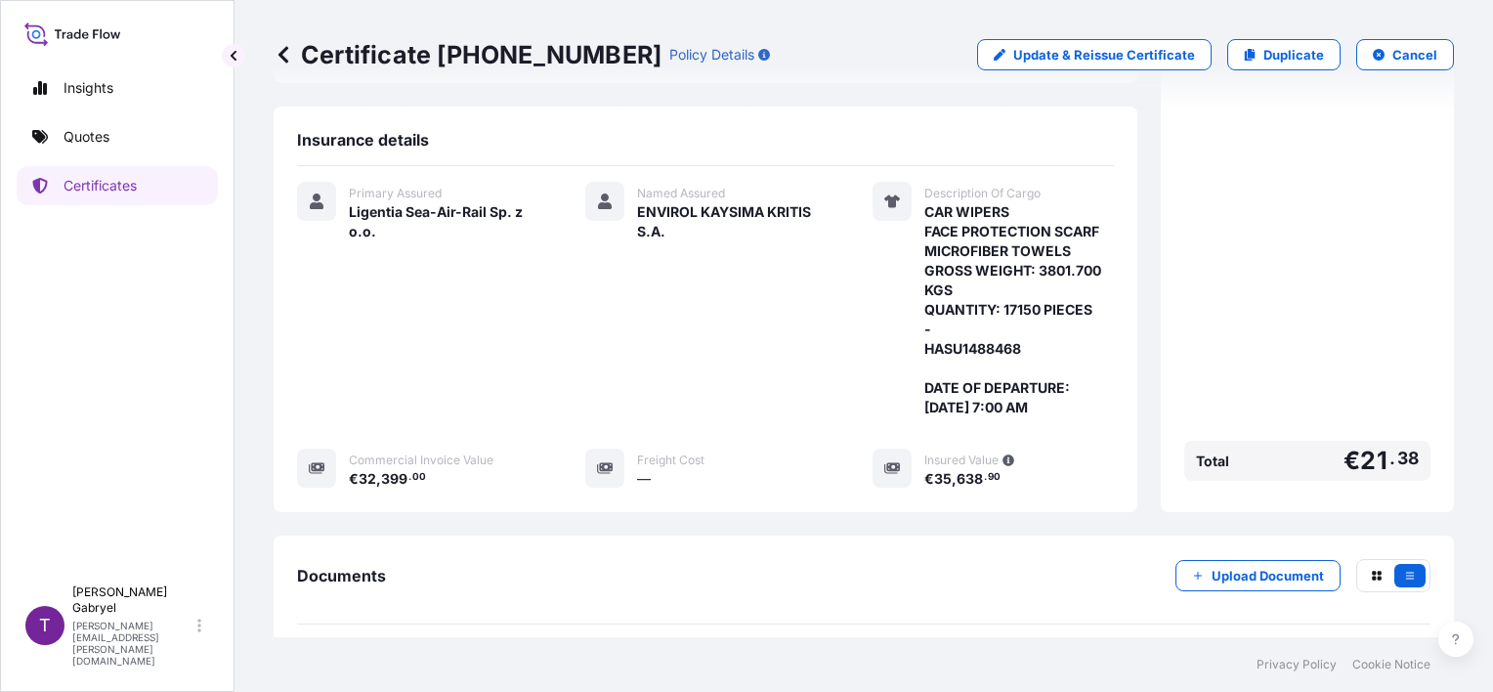
scroll to position [449, 0]
